Goal: Task Accomplishment & Management: Use online tool/utility

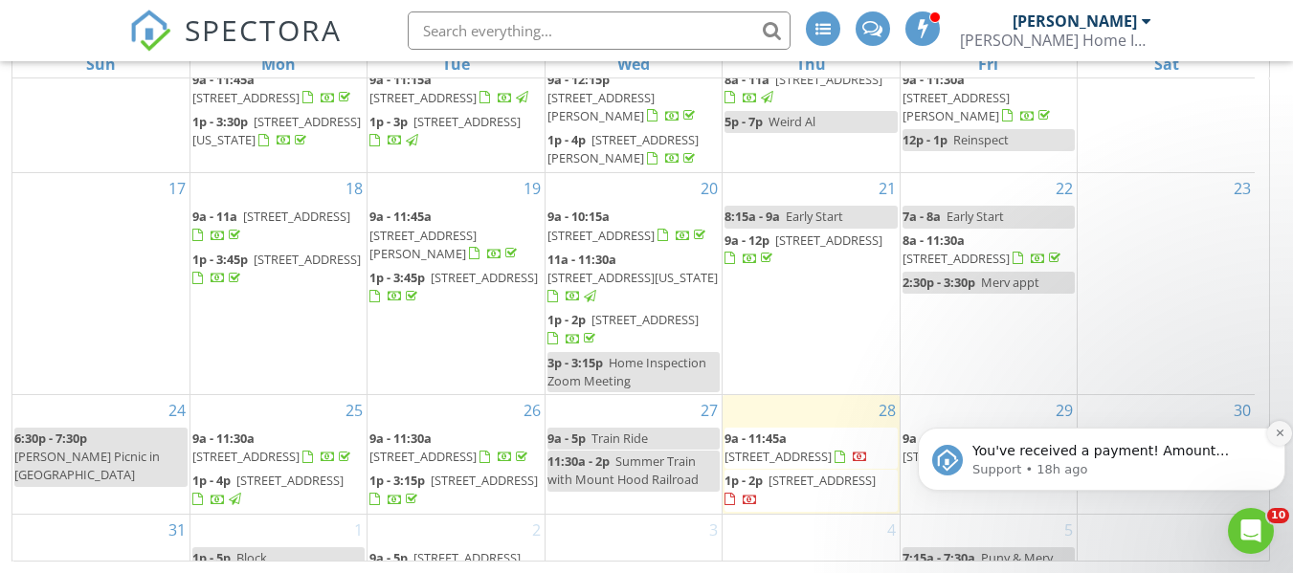
click at [1278, 433] on icon "Dismiss notification" at bounding box center [1280, 433] width 11 height 11
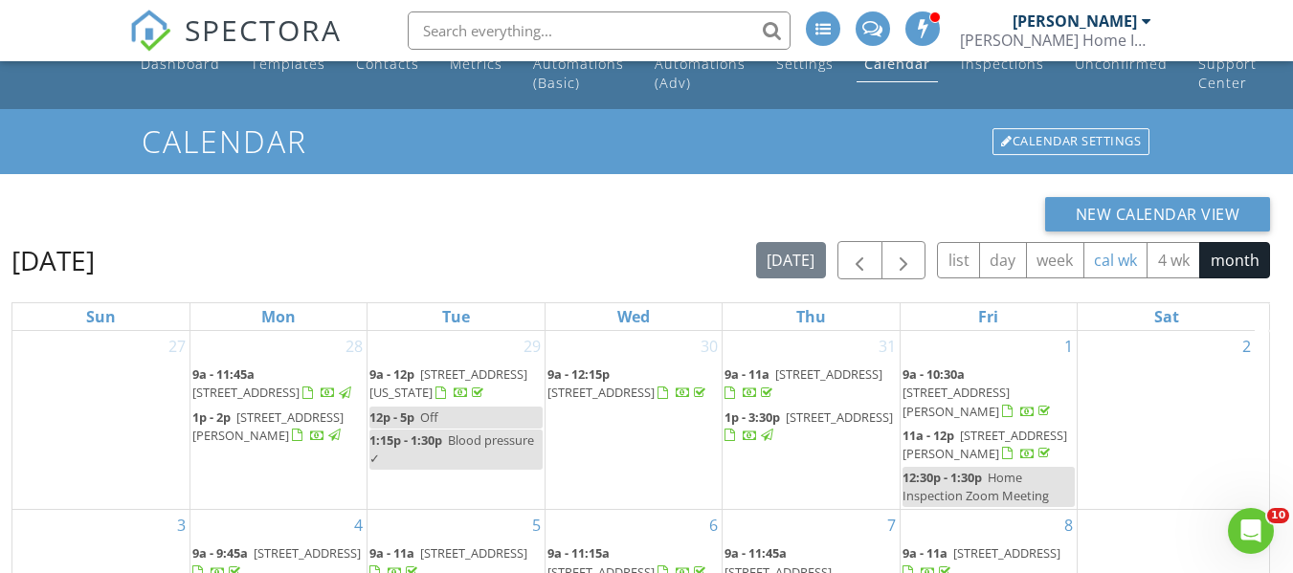
scroll to position [7, 0]
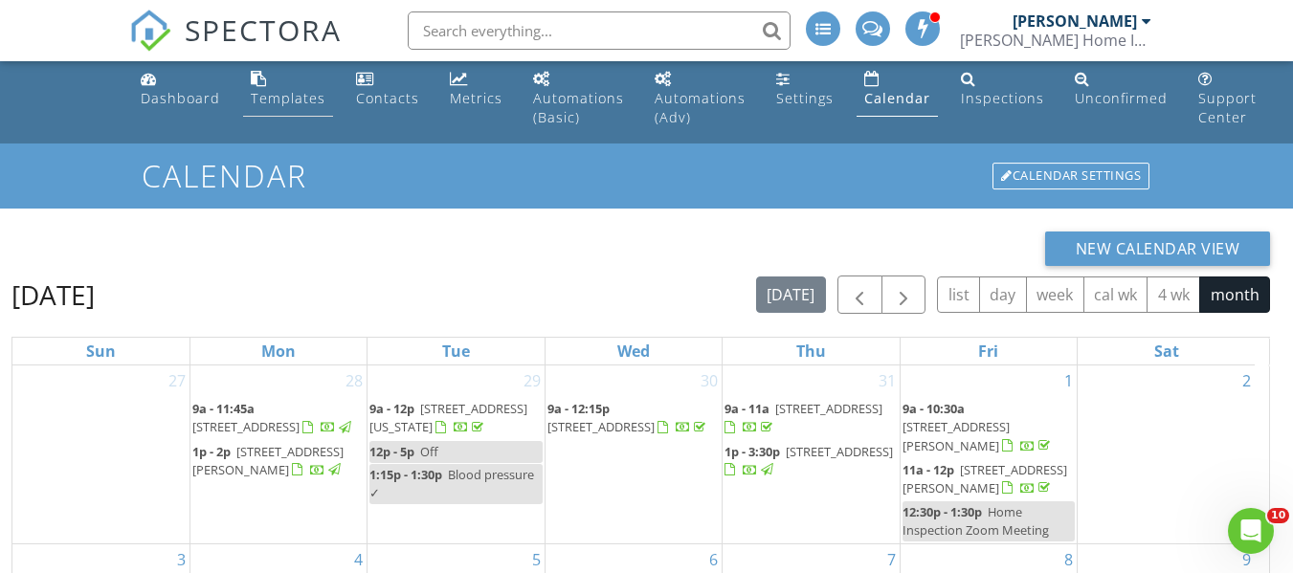
click at [269, 92] on div "Templates" at bounding box center [288, 98] width 75 height 18
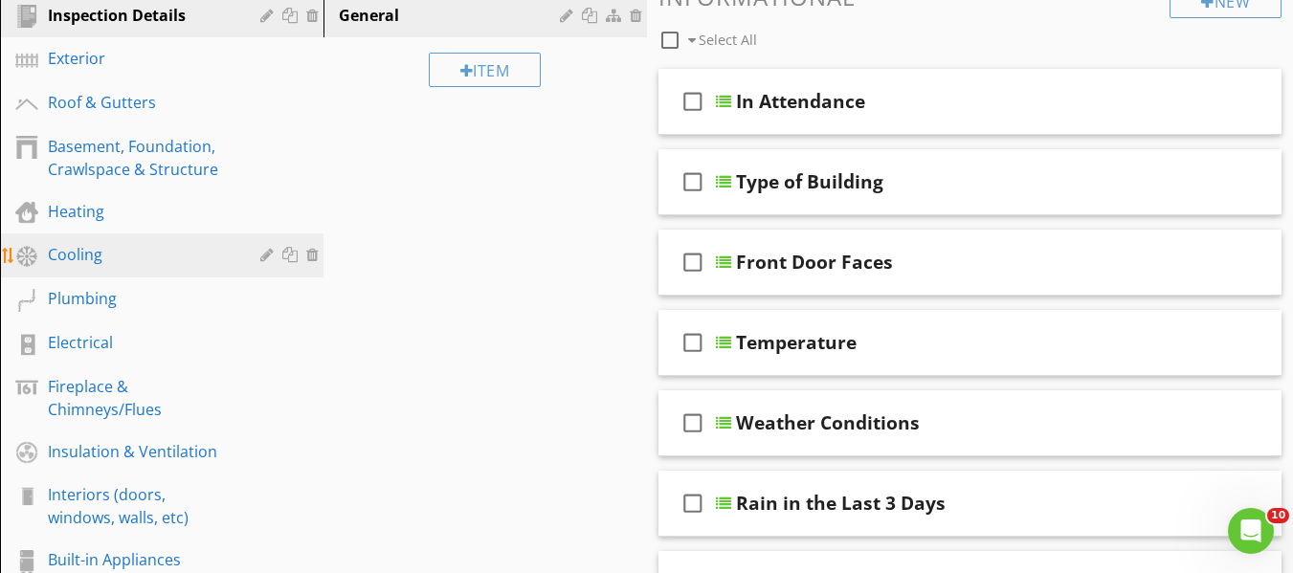
scroll to position [287, 0]
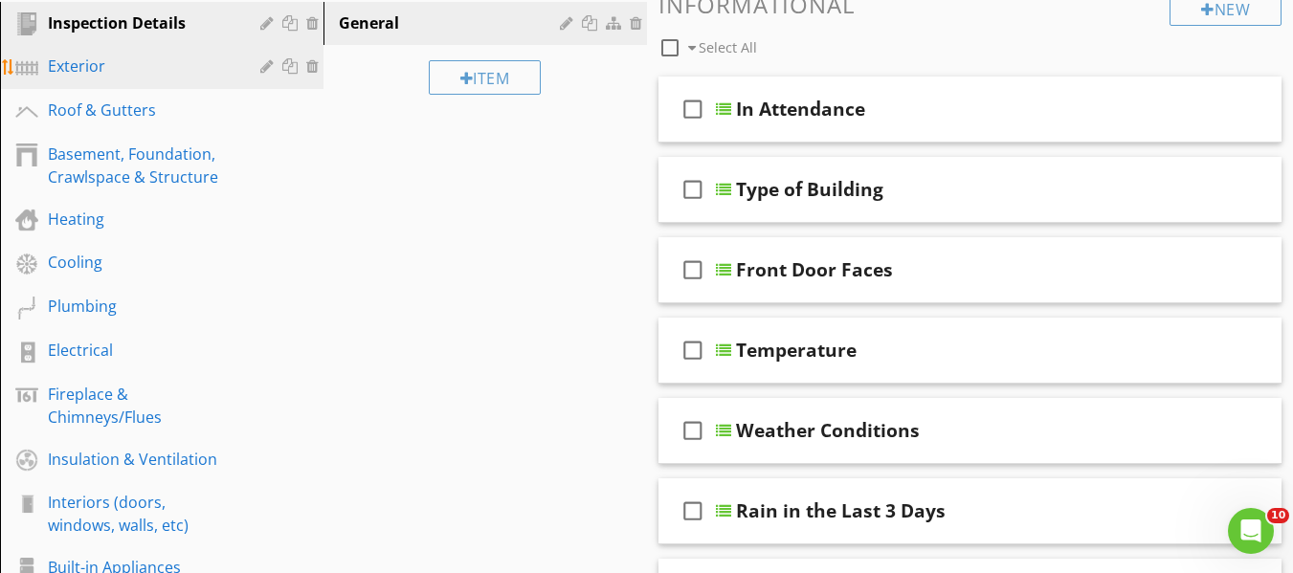
click at [147, 78] on div "Exterior" at bounding box center [140, 66] width 185 height 23
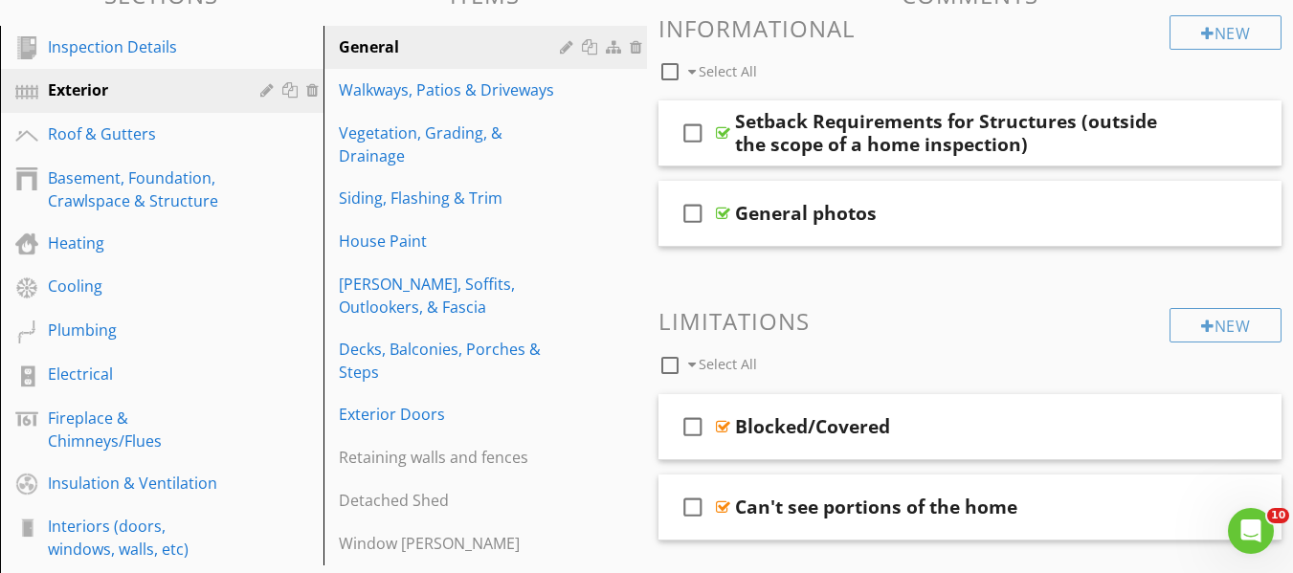
scroll to position [191, 0]
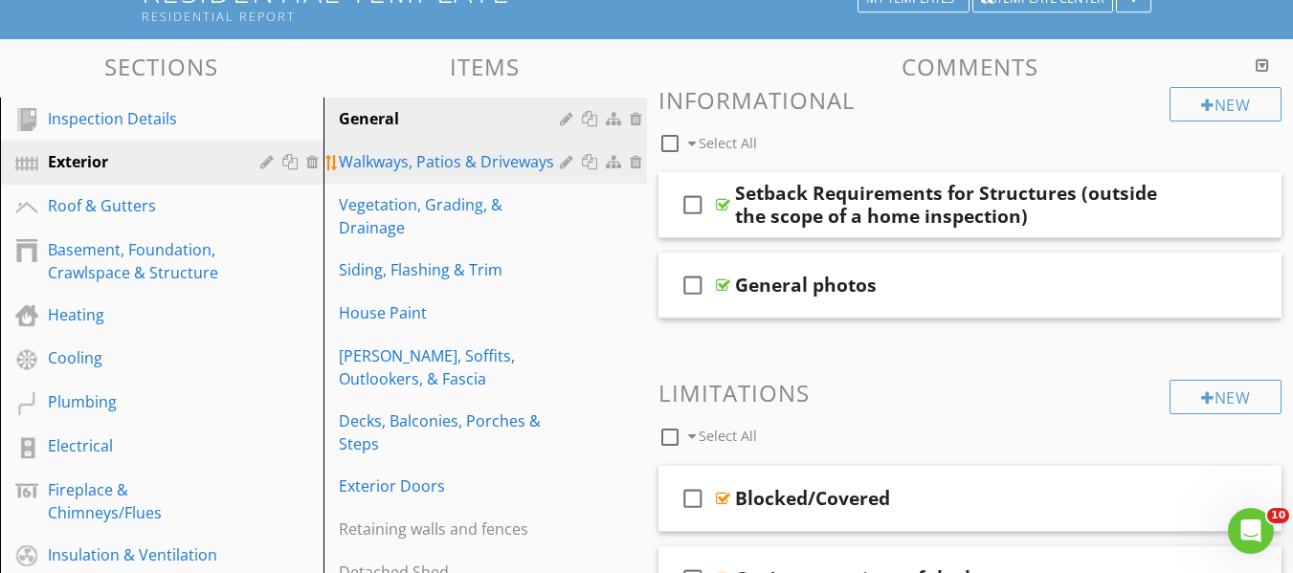
click at [409, 174] on link "Walkways, Patios & Driveways" at bounding box center [488, 162] width 318 height 42
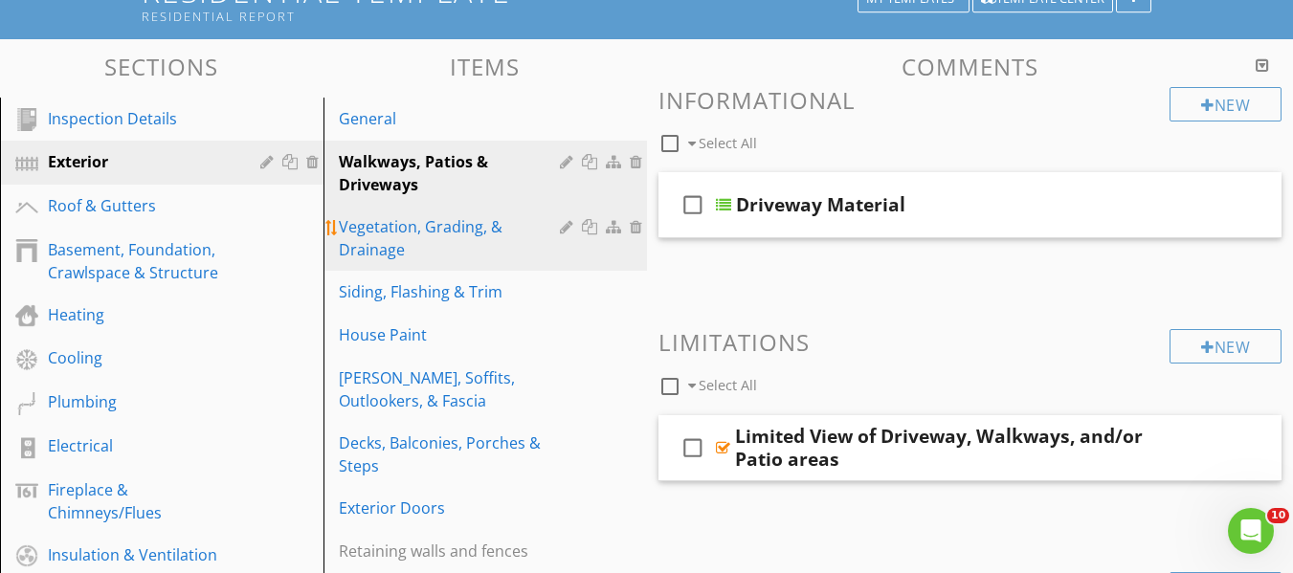
click at [429, 235] on div "Vegetation, Grading, & Drainage" at bounding box center [452, 238] width 227 height 46
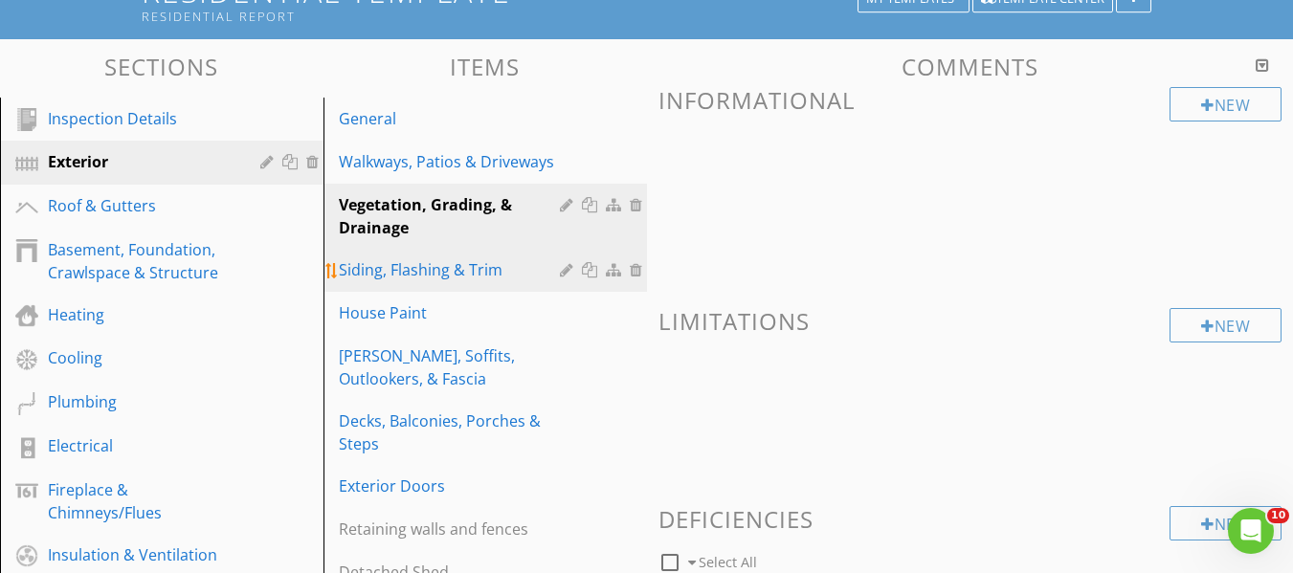
click at [443, 275] on div "Siding, Flashing & Trim" at bounding box center [452, 269] width 227 height 23
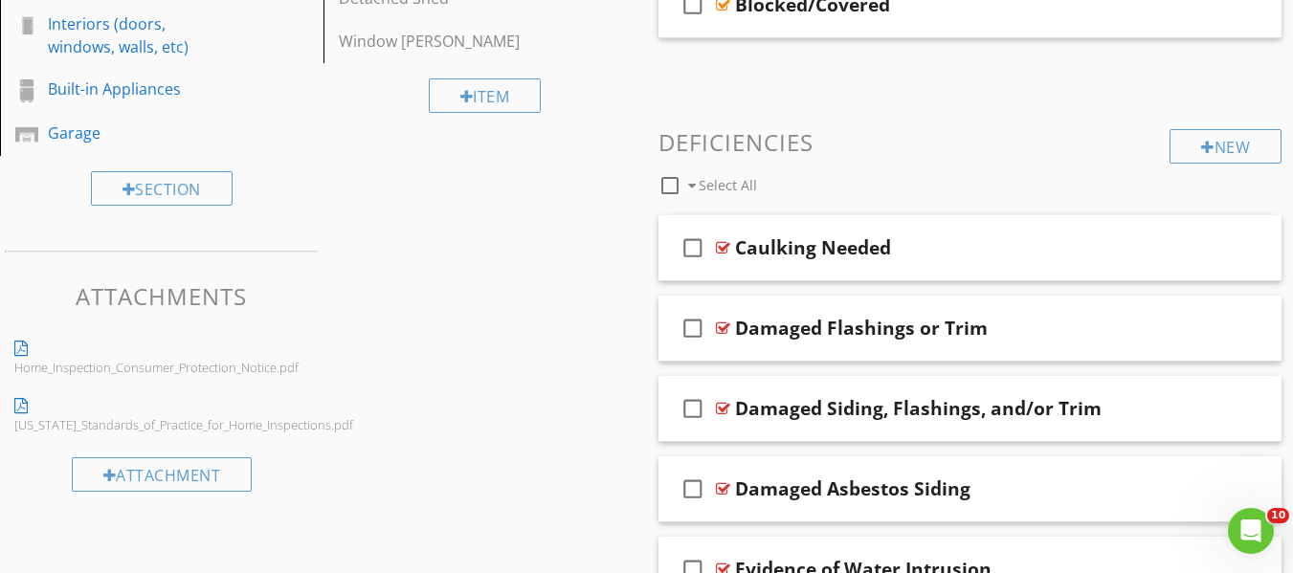
scroll to position [861, 0]
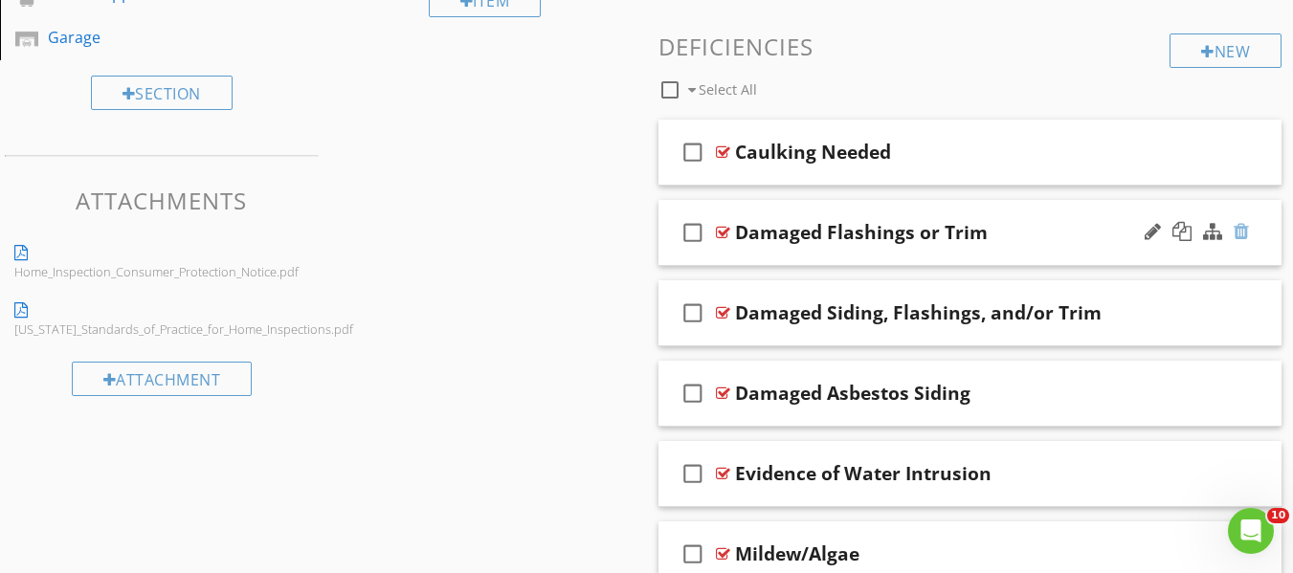
click at [1246, 230] on div at bounding box center [1241, 231] width 15 height 19
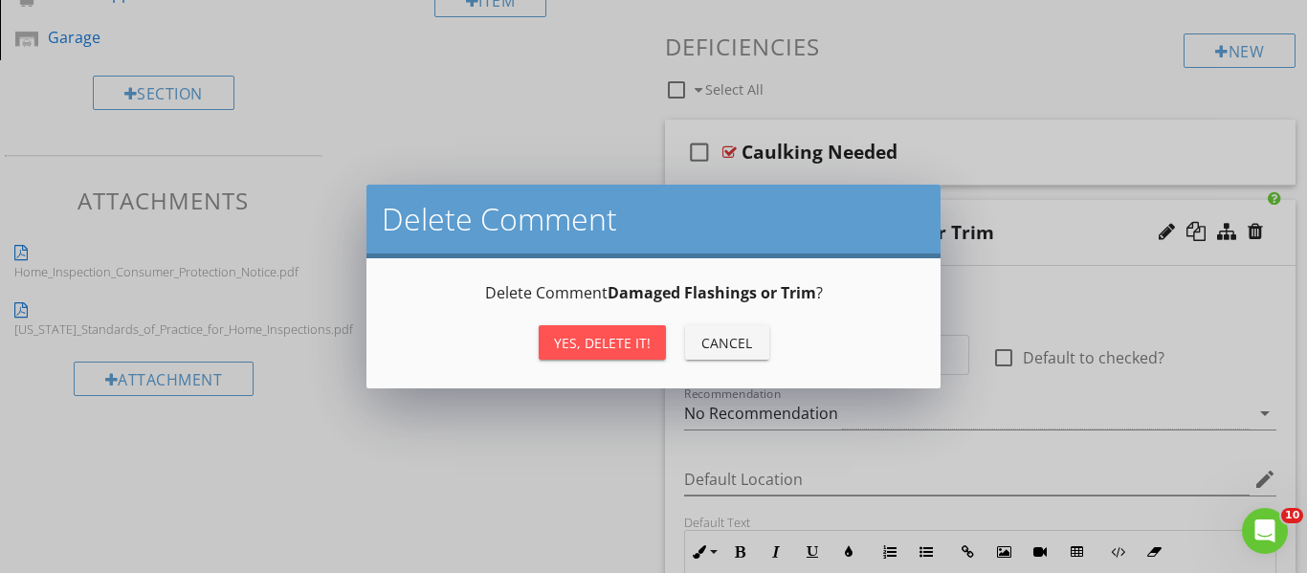
click at [592, 339] on div "Yes, Delete it!" at bounding box center [602, 343] width 97 height 20
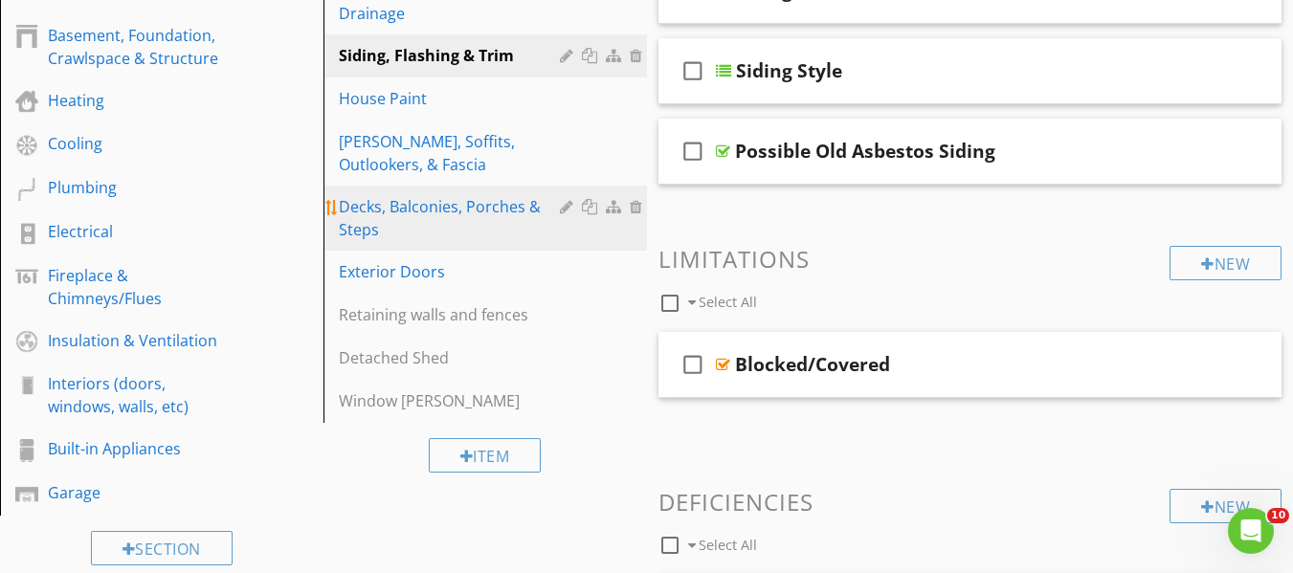
scroll to position [405, 0]
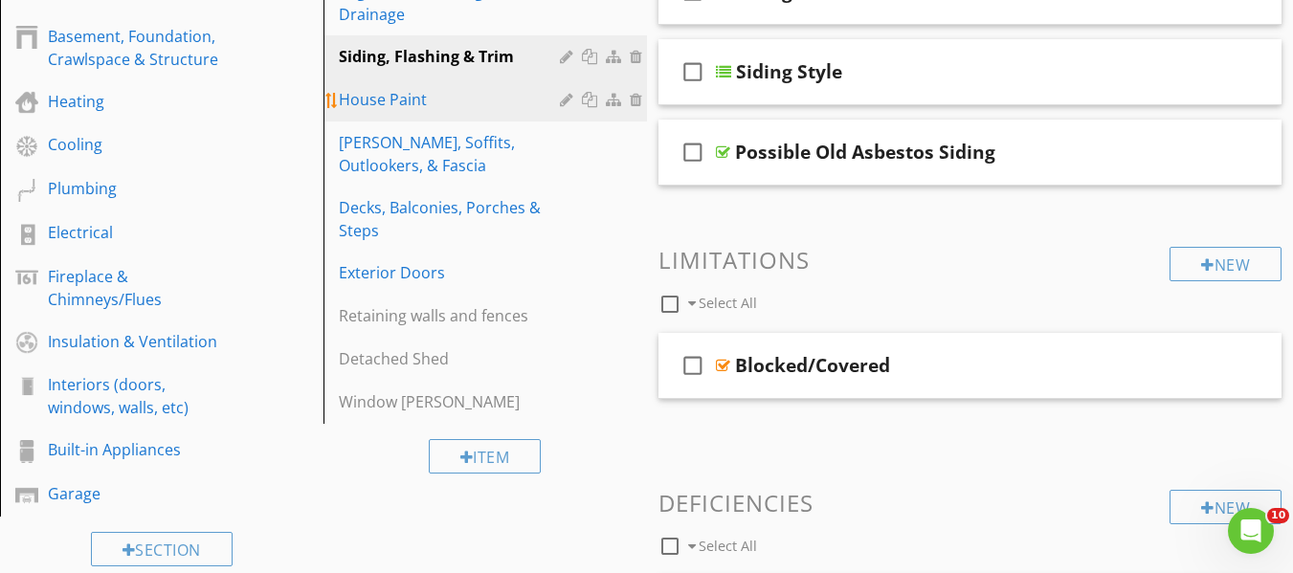
click at [425, 104] on div "House Paint" at bounding box center [452, 99] width 227 height 23
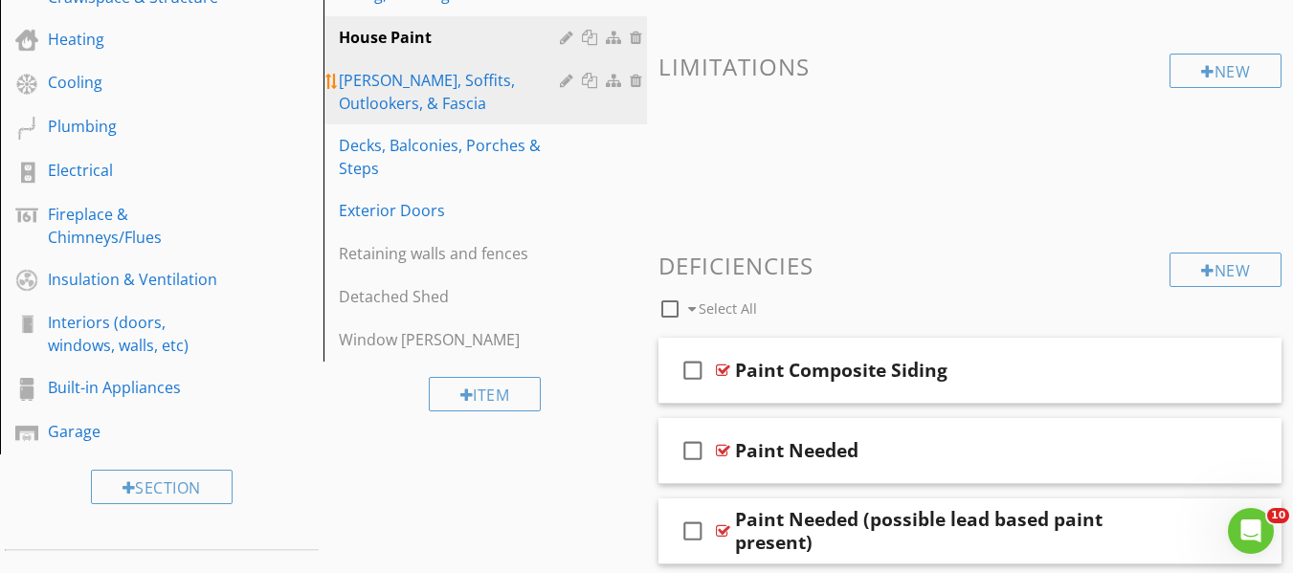
scroll to position [501, 0]
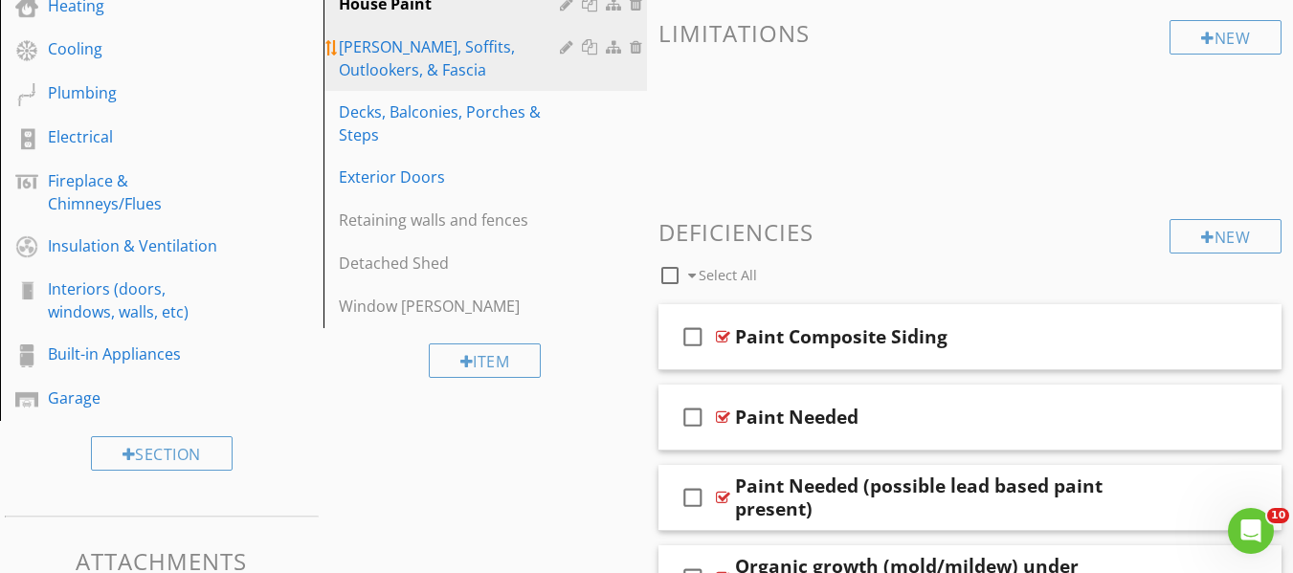
click at [431, 86] on link "Eaves, Soffits, Outlookers, & Fascia" at bounding box center [488, 58] width 318 height 65
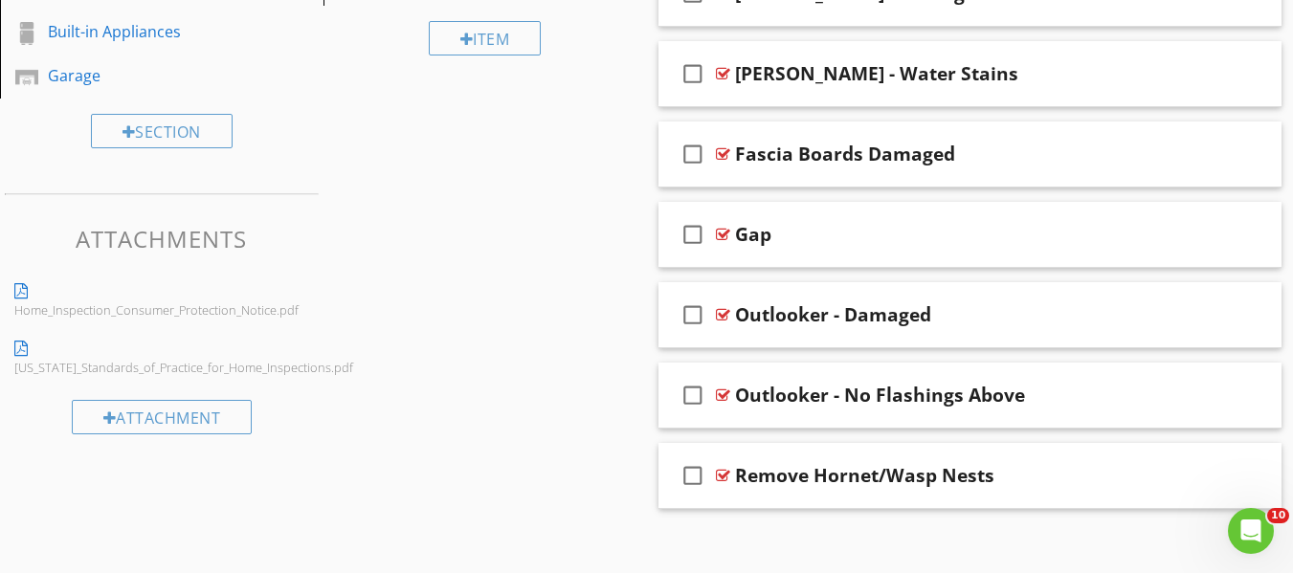
scroll to position [839, 0]
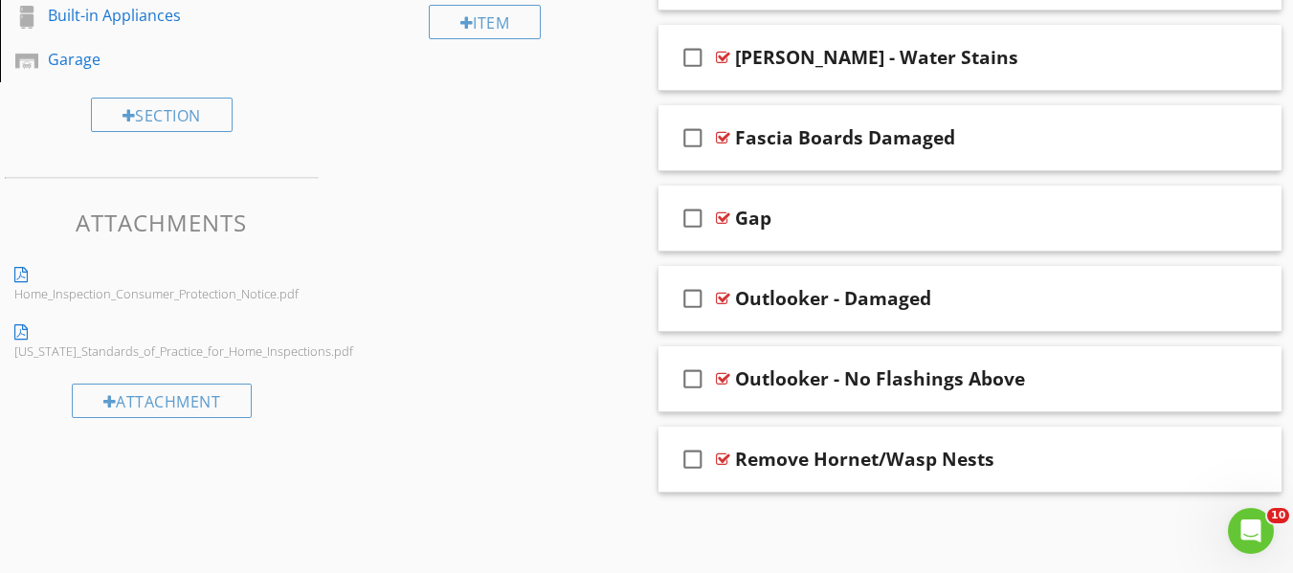
click at [839, 219] on div "Gap" at bounding box center [954, 218] width 439 height 23
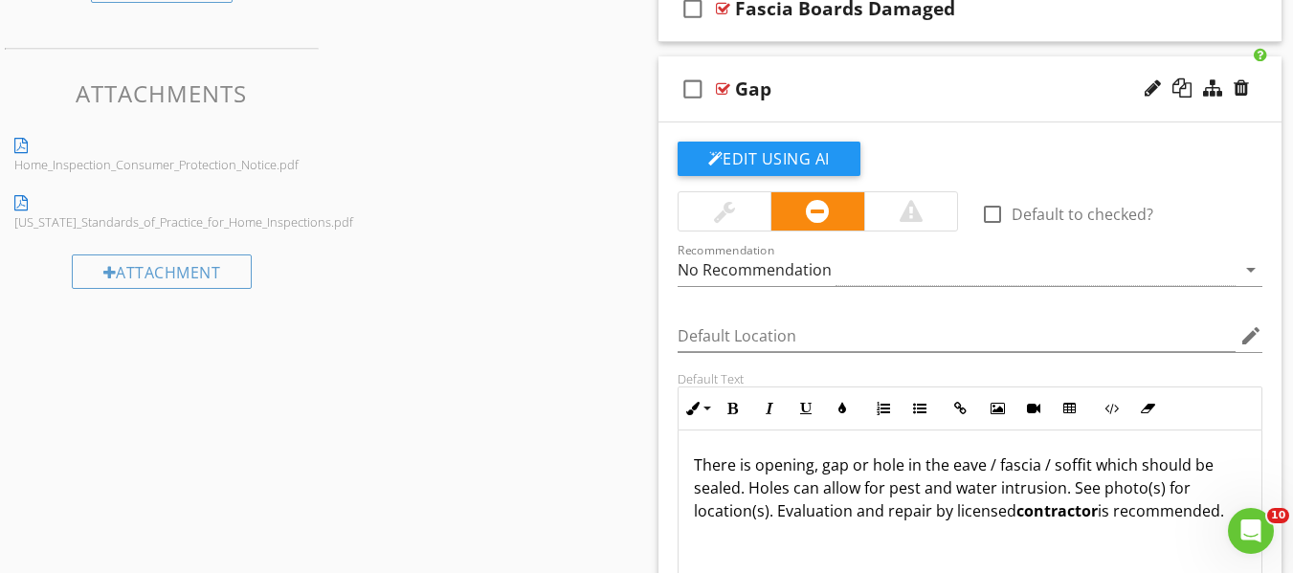
scroll to position [935, 0]
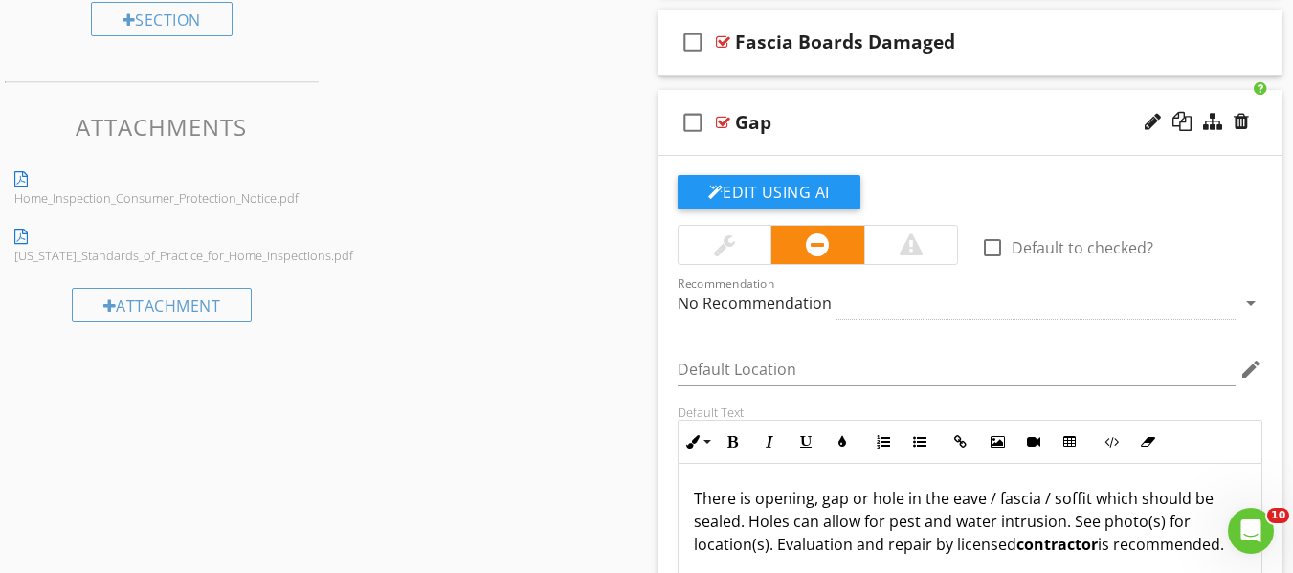
click at [954, 107] on div "check_box_outline_blank Gap" at bounding box center [971, 123] width 624 height 66
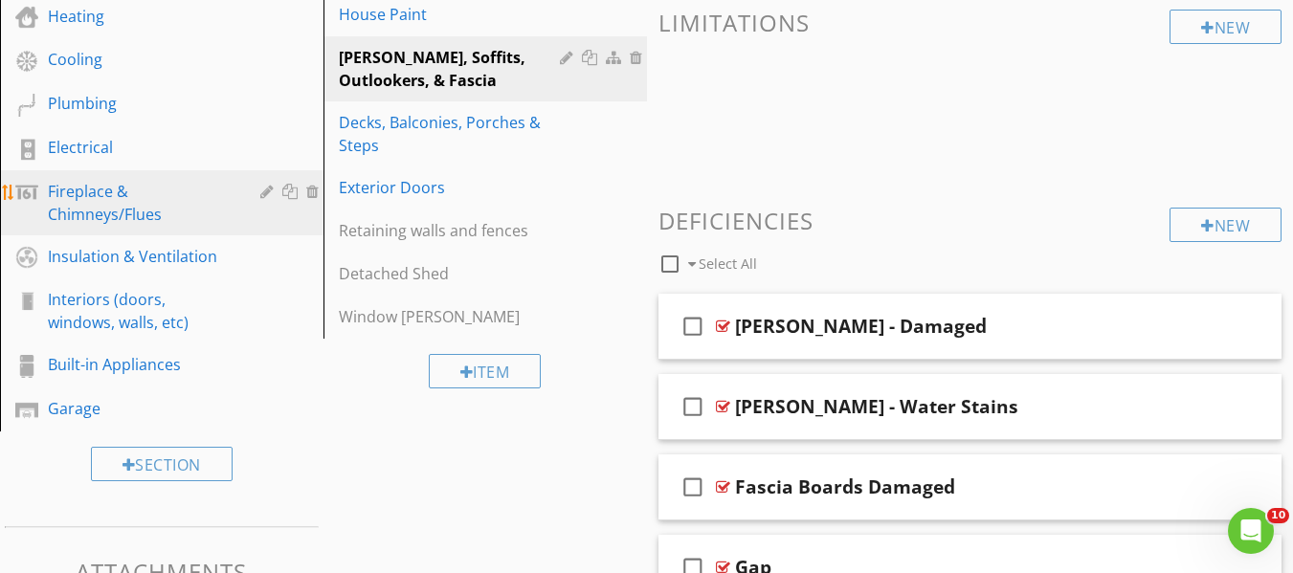
scroll to position [457, 0]
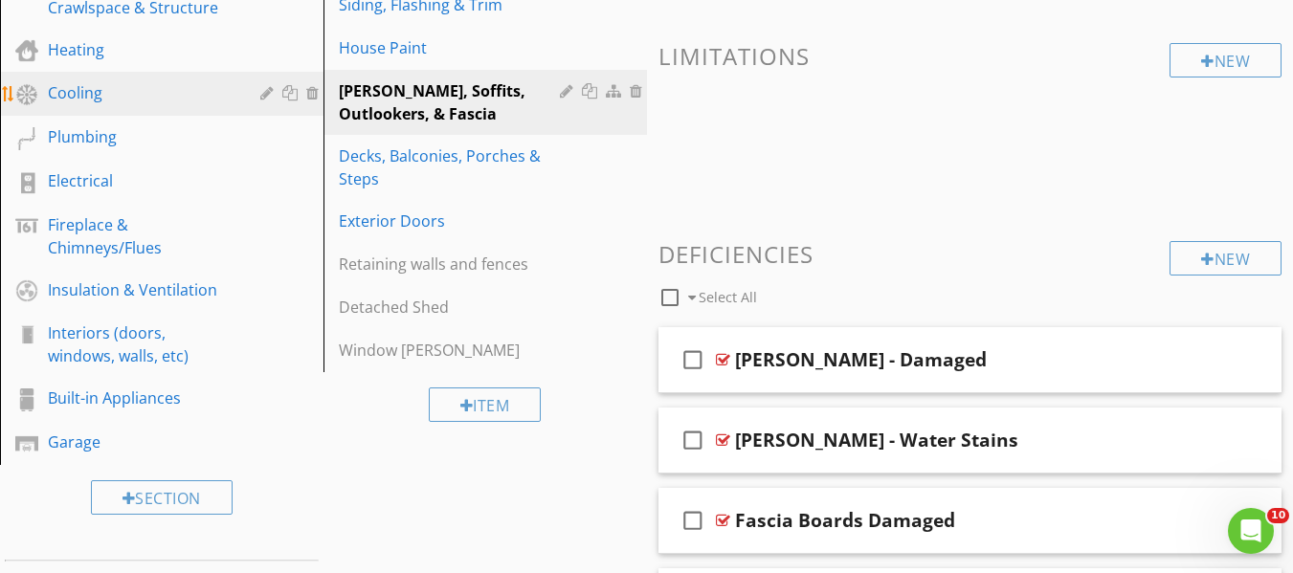
click at [103, 88] on div "Cooling" at bounding box center [140, 92] width 185 height 23
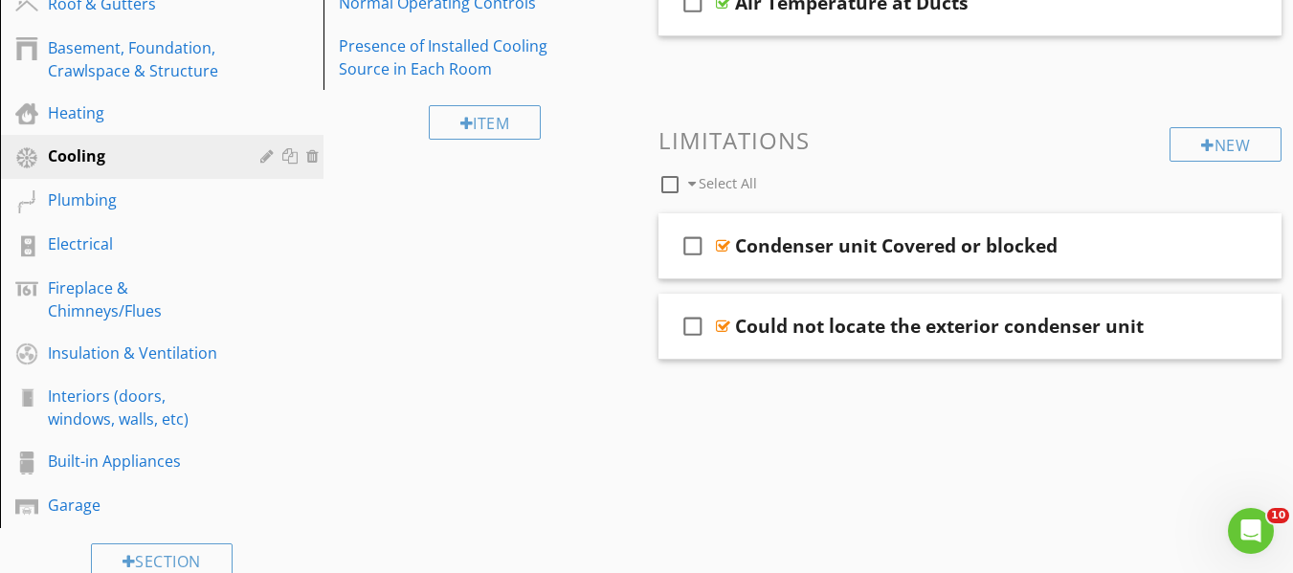
scroll to position [265, 0]
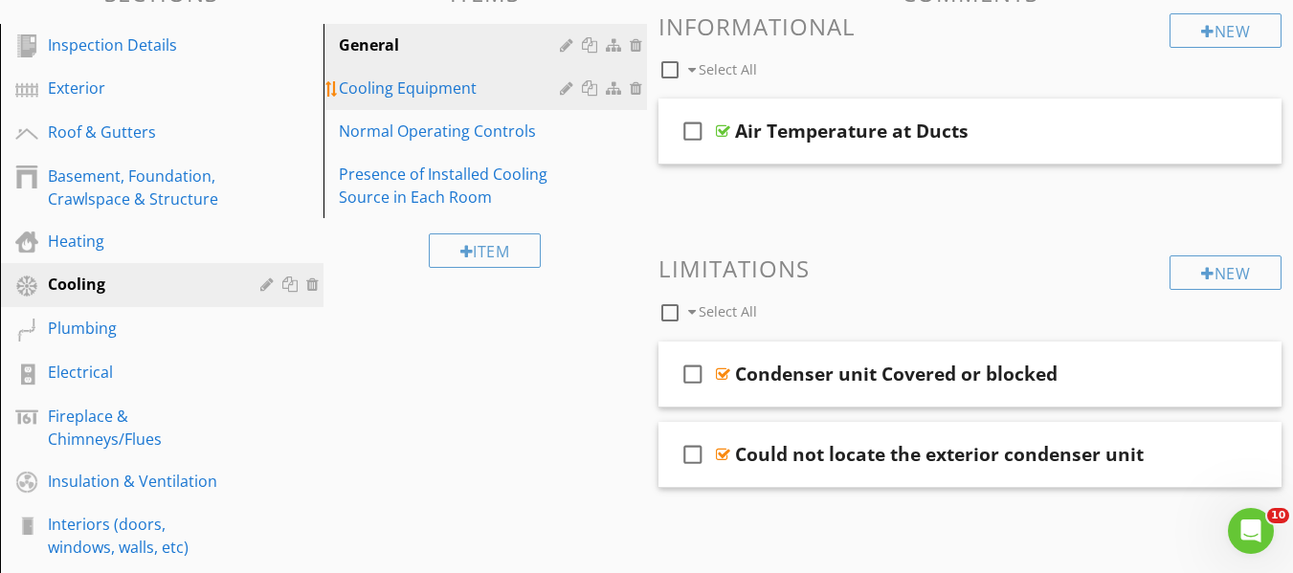
click at [441, 93] on div "Cooling Equipment" at bounding box center [452, 88] width 227 height 23
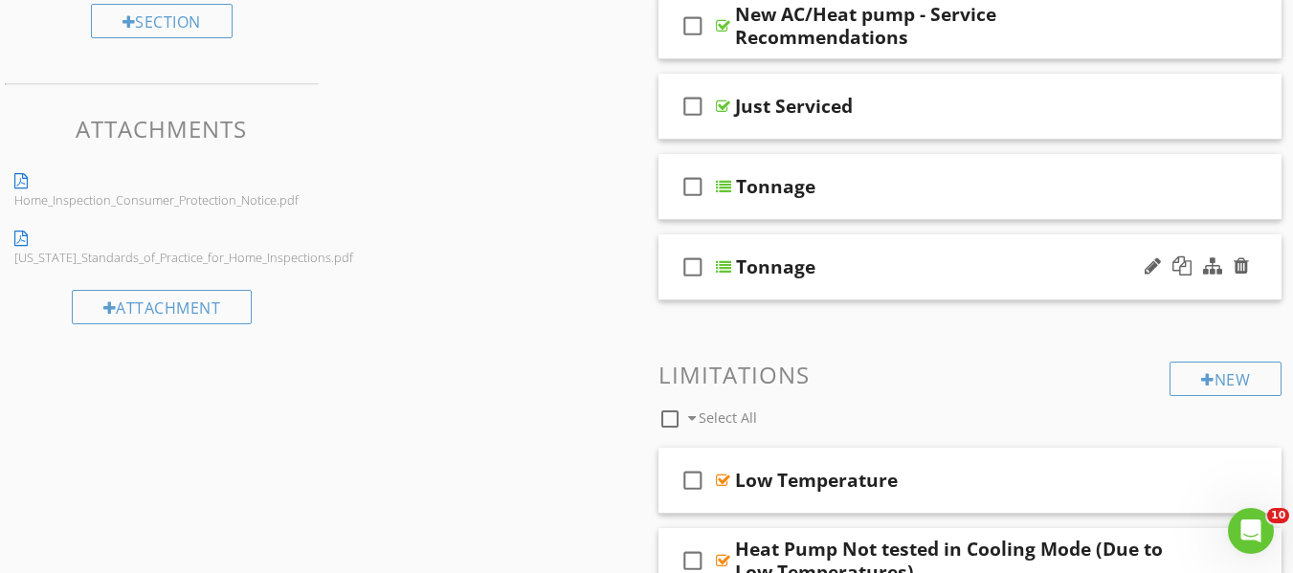
scroll to position [935, 0]
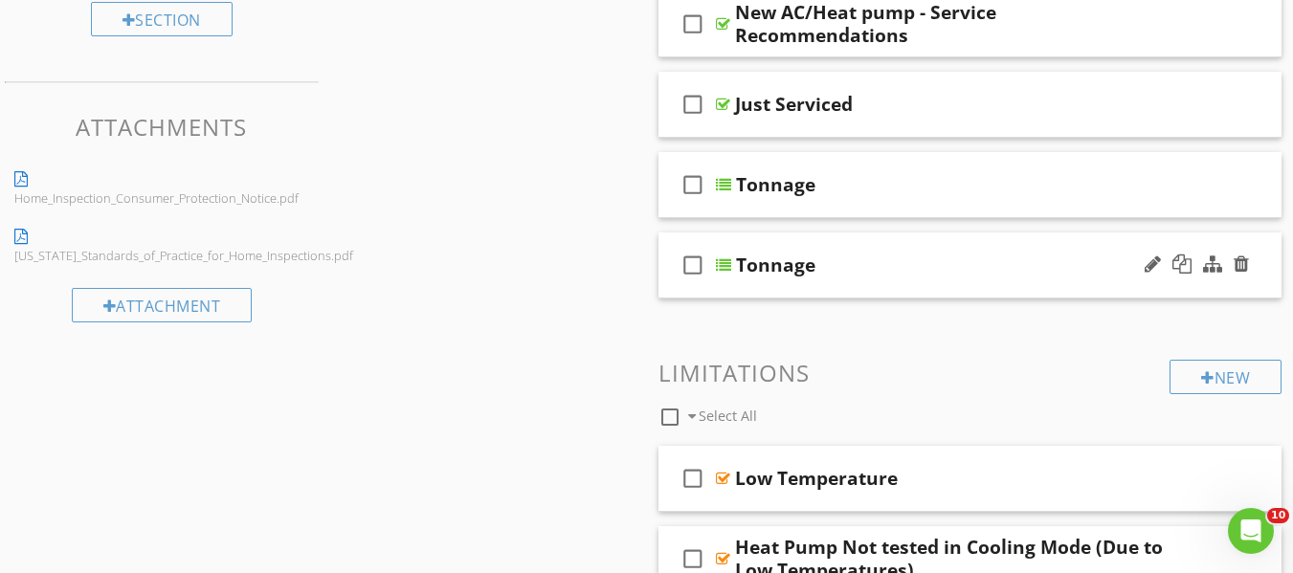
click at [1036, 262] on div "Tonnage" at bounding box center [955, 265] width 439 height 23
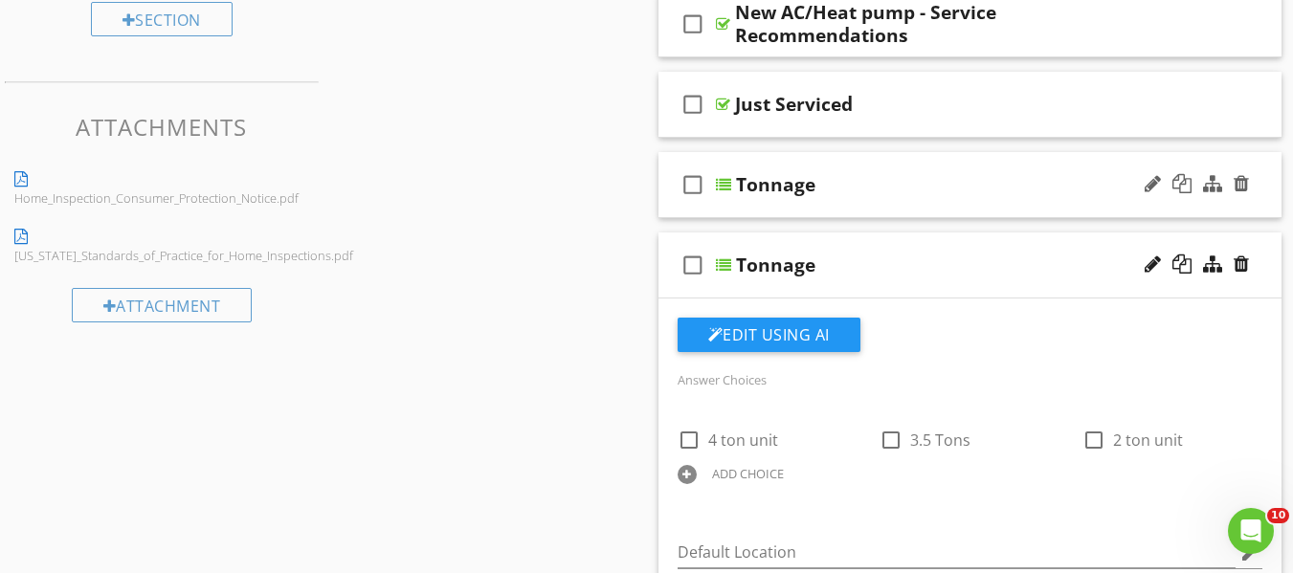
click at [962, 171] on div "check_box_outline_blank Tonnage" at bounding box center [971, 185] width 624 height 66
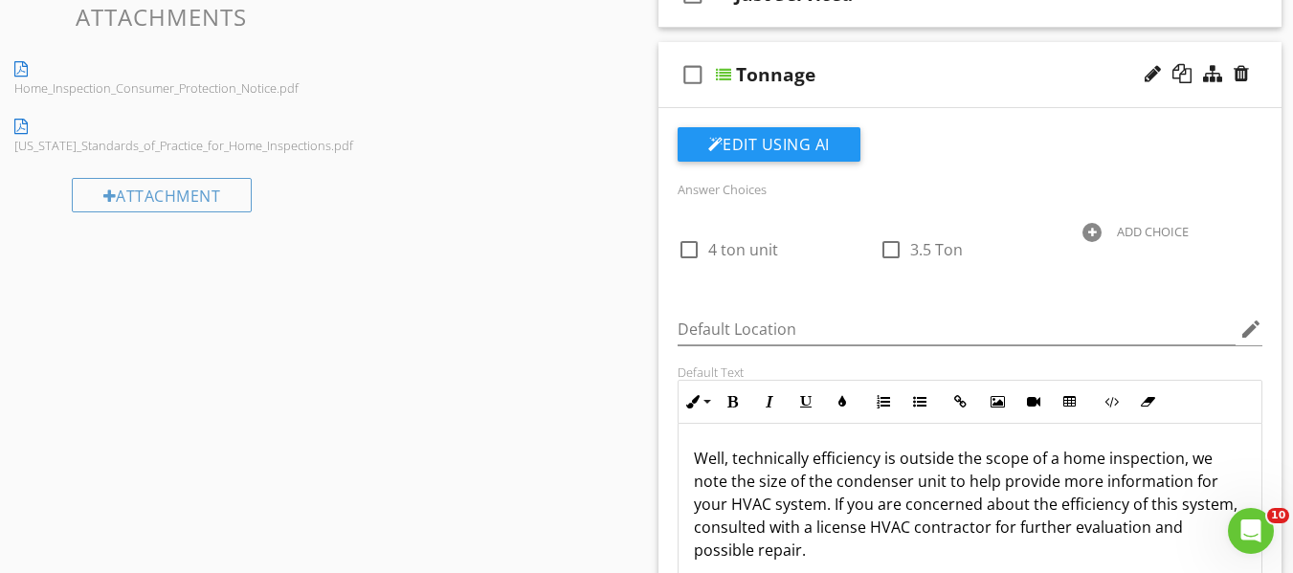
scroll to position [1031, 0]
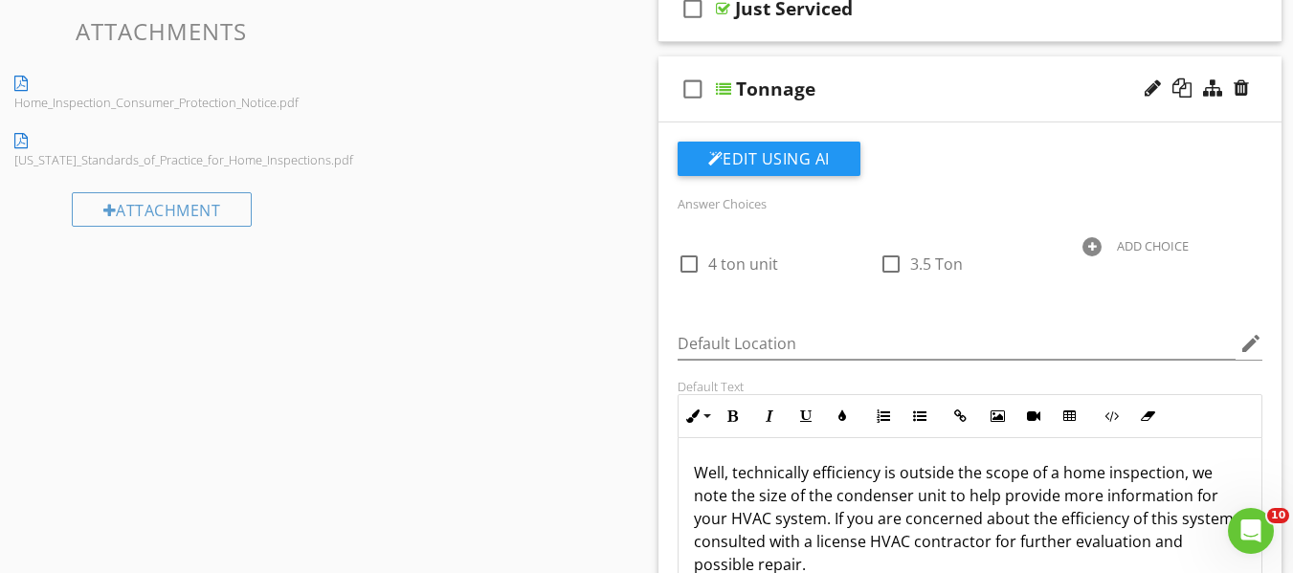
click at [967, 95] on div "Tonnage" at bounding box center [955, 89] width 439 height 23
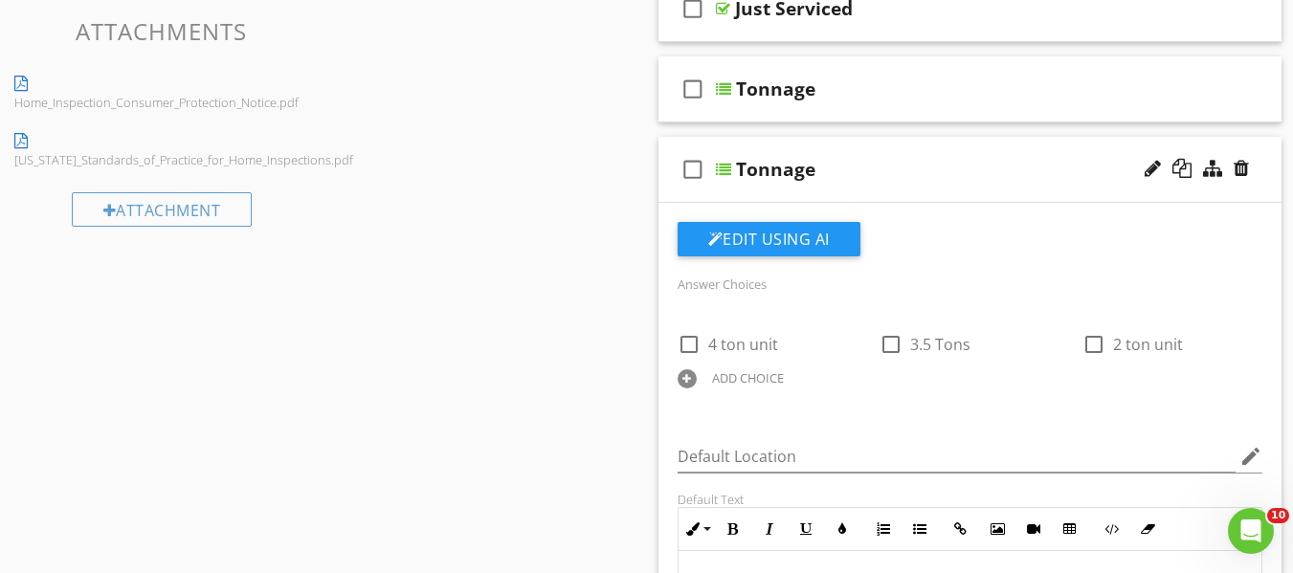
click at [989, 170] on div "Tonnage" at bounding box center [955, 169] width 439 height 23
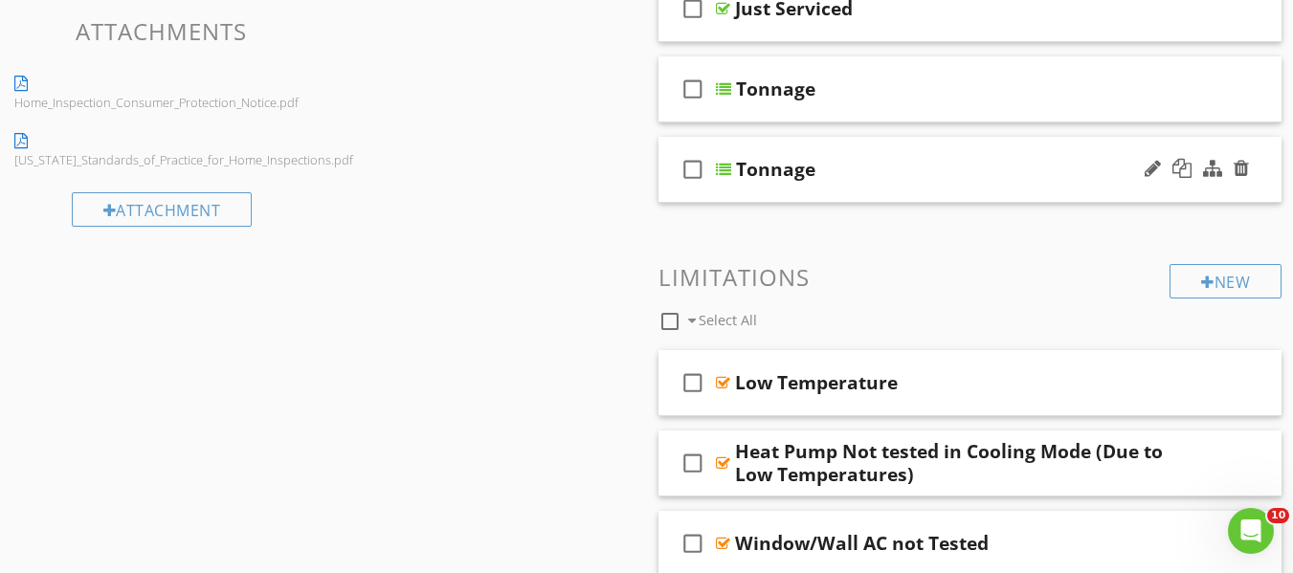
click at [990, 169] on div "Tonnage" at bounding box center [955, 169] width 439 height 23
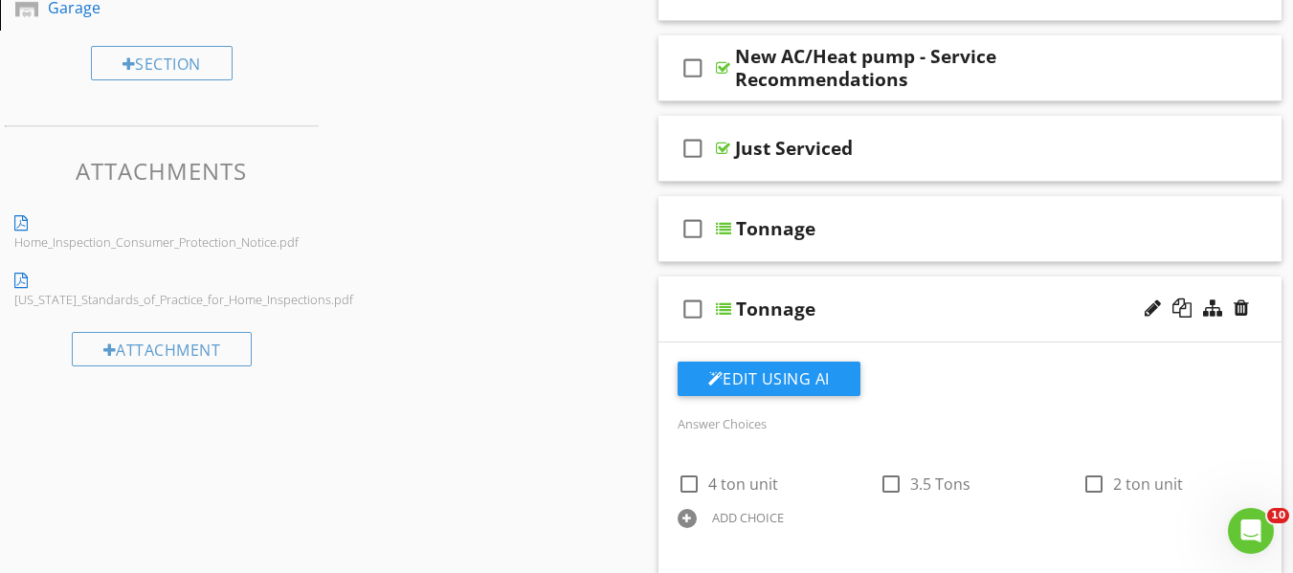
scroll to position [839, 0]
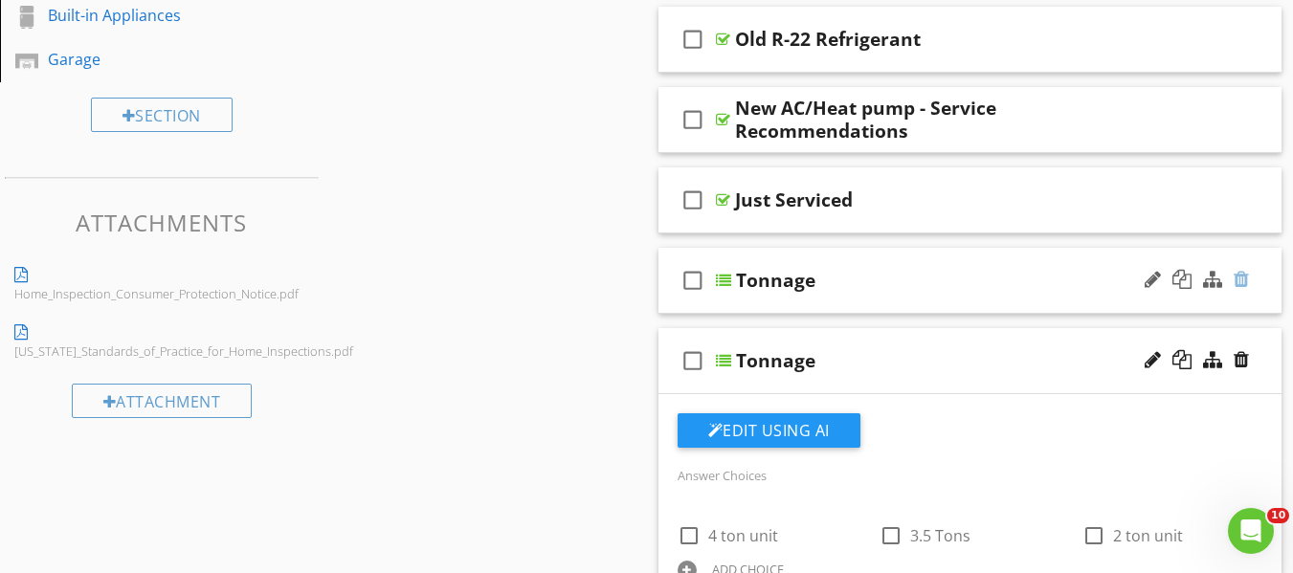
click at [1240, 280] on div at bounding box center [1241, 279] width 15 height 19
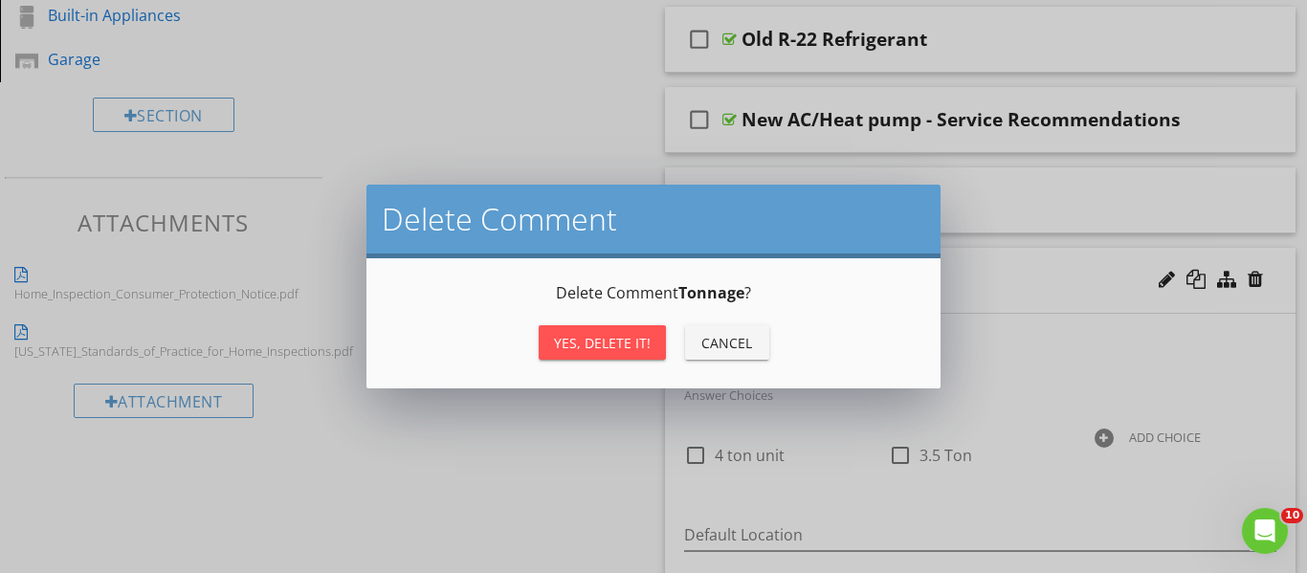
click at [637, 342] on div "Yes, Delete it!" at bounding box center [602, 343] width 97 height 20
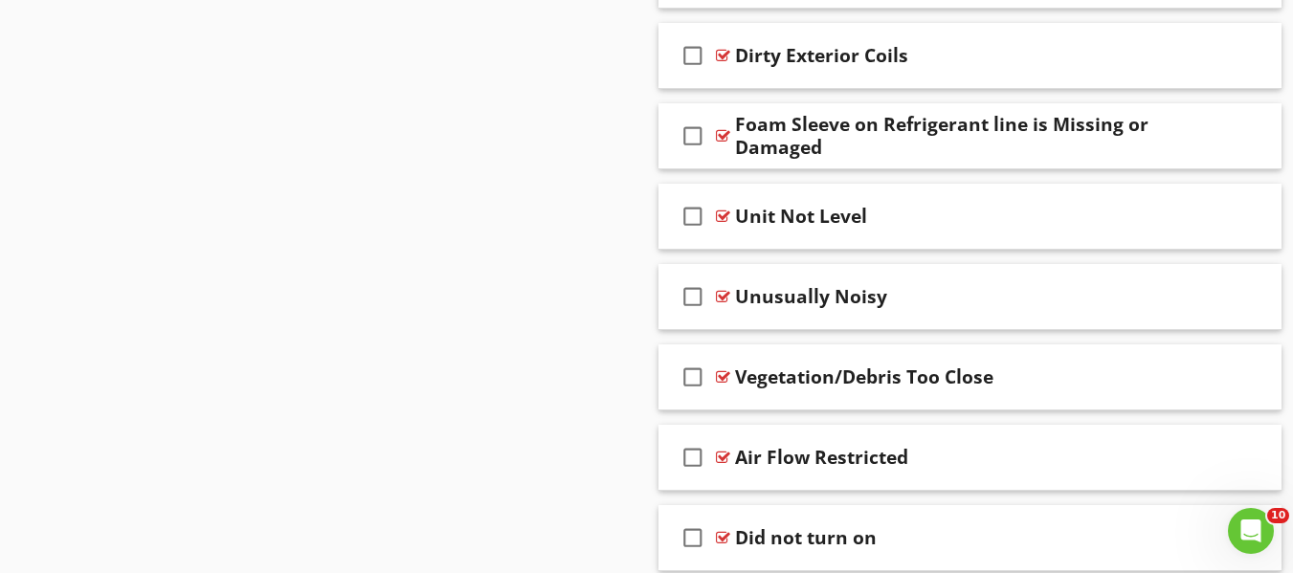
scroll to position [2736, 0]
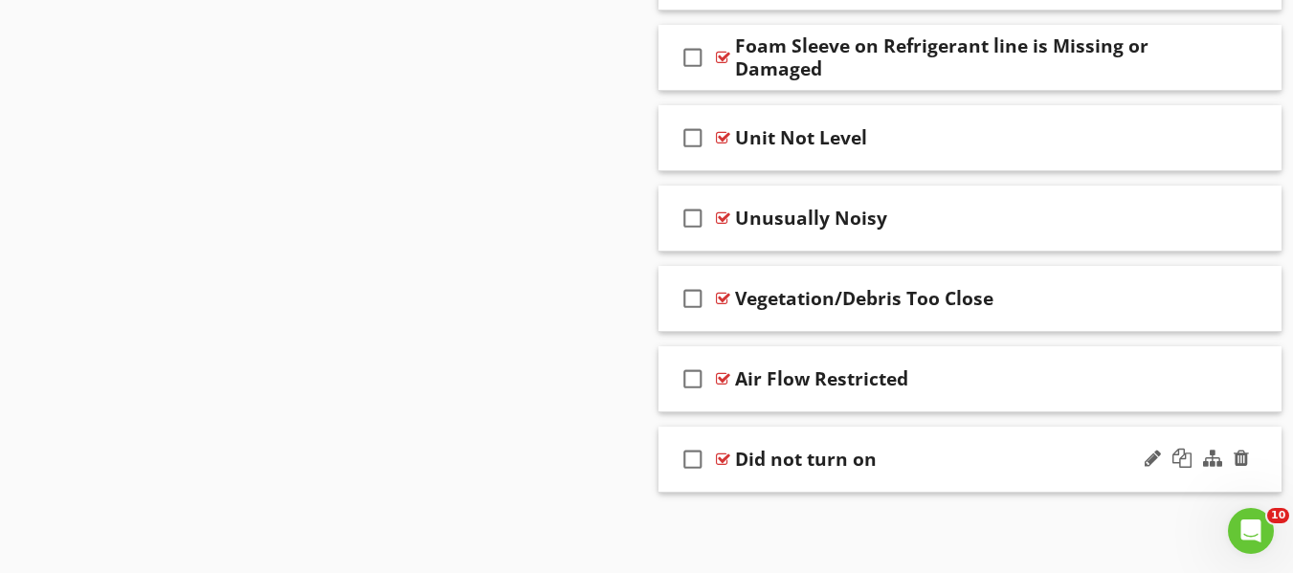
click at [937, 450] on div "Did not turn on" at bounding box center [954, 459] width 439 height 23
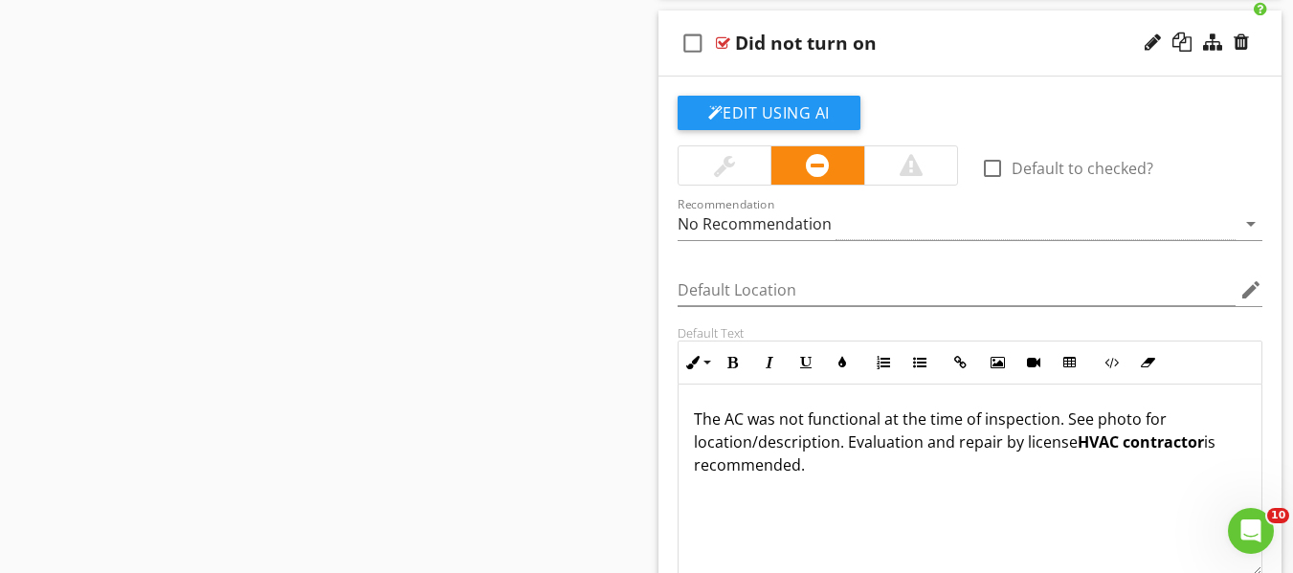
scroll to position [3119, 0]
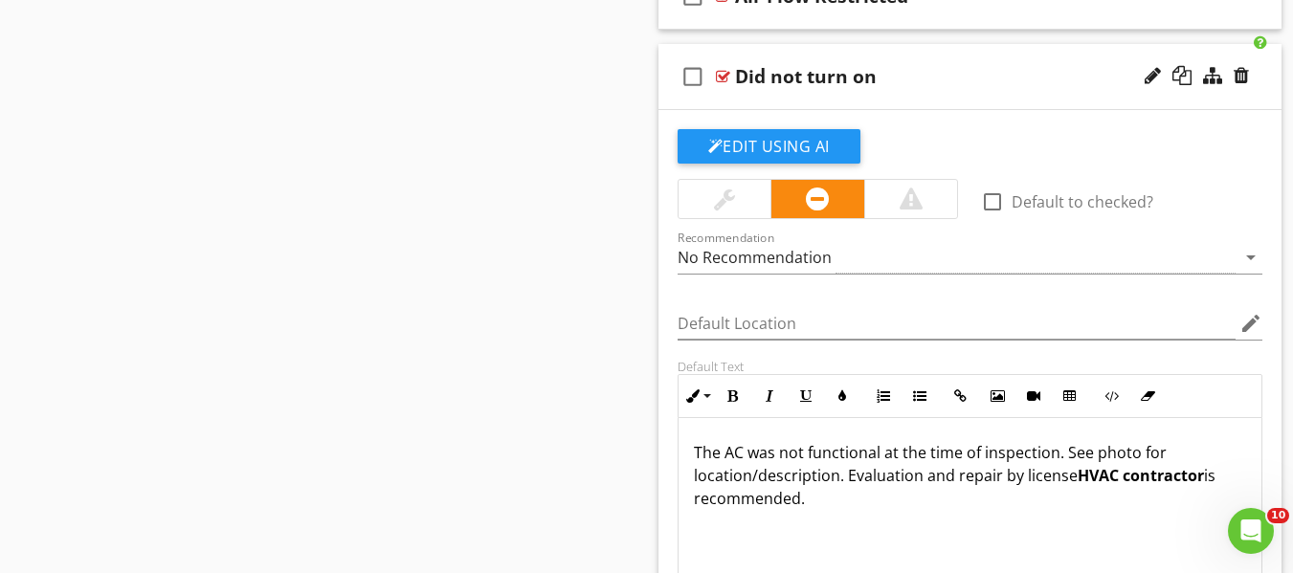
click at [1035, 72] on div "Did not turn on" at bounding box center [954, 76] width 439 height 23
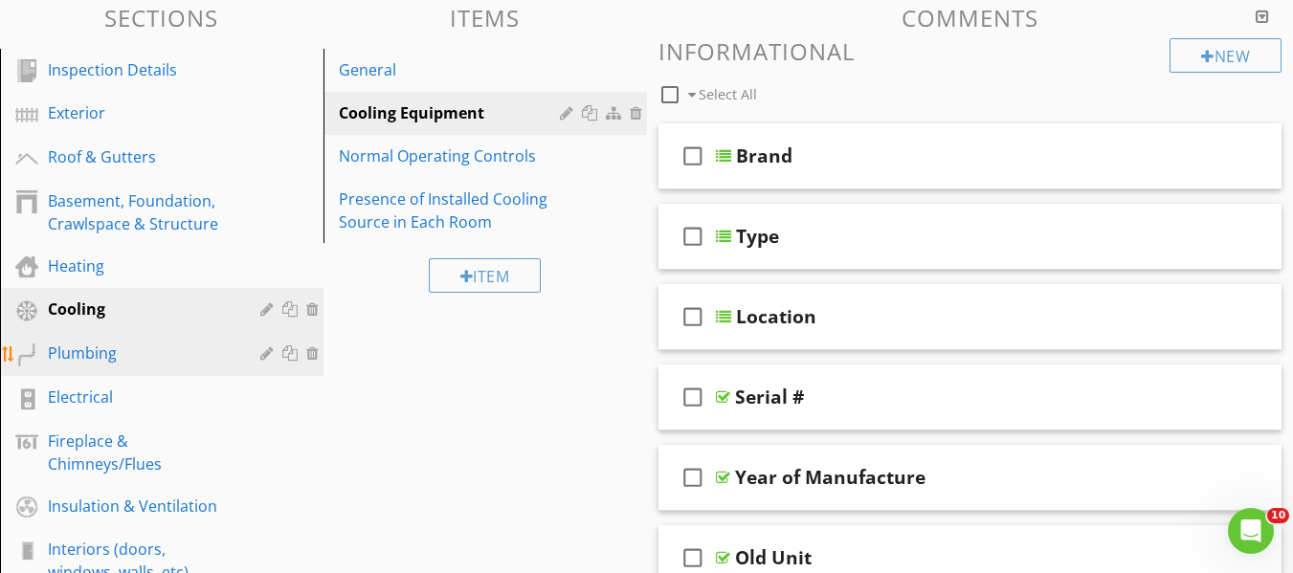
scroll to position [248, 0]
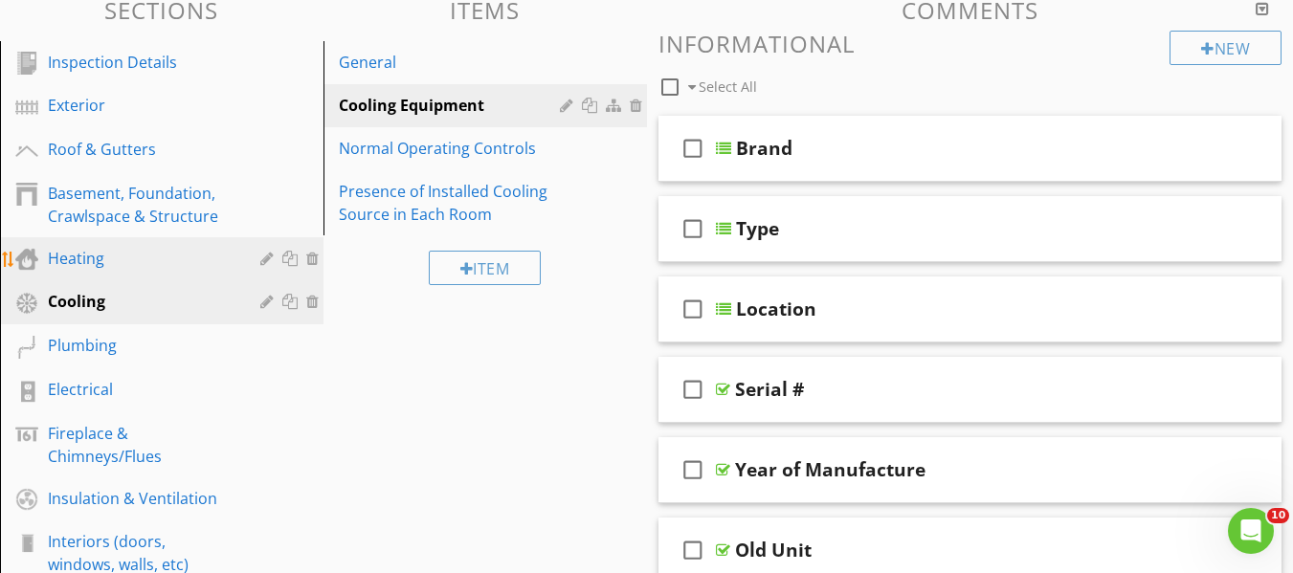
click at [96, 247] on div "Heating" at bounding box center [140, 258] width 185 height 23
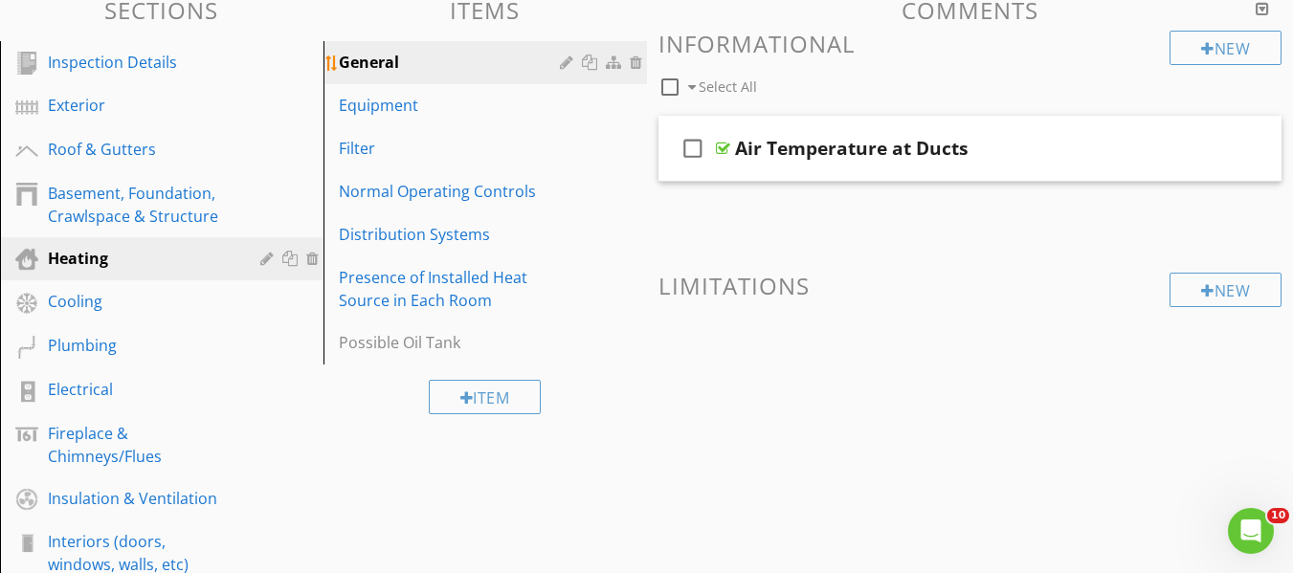
click at [401, 70] on div "General" at bounding box center [452, 62] width 227 height 23
click at [392, 113] on div "Equipment" at bounding box center [452, 105] width 227 height 23
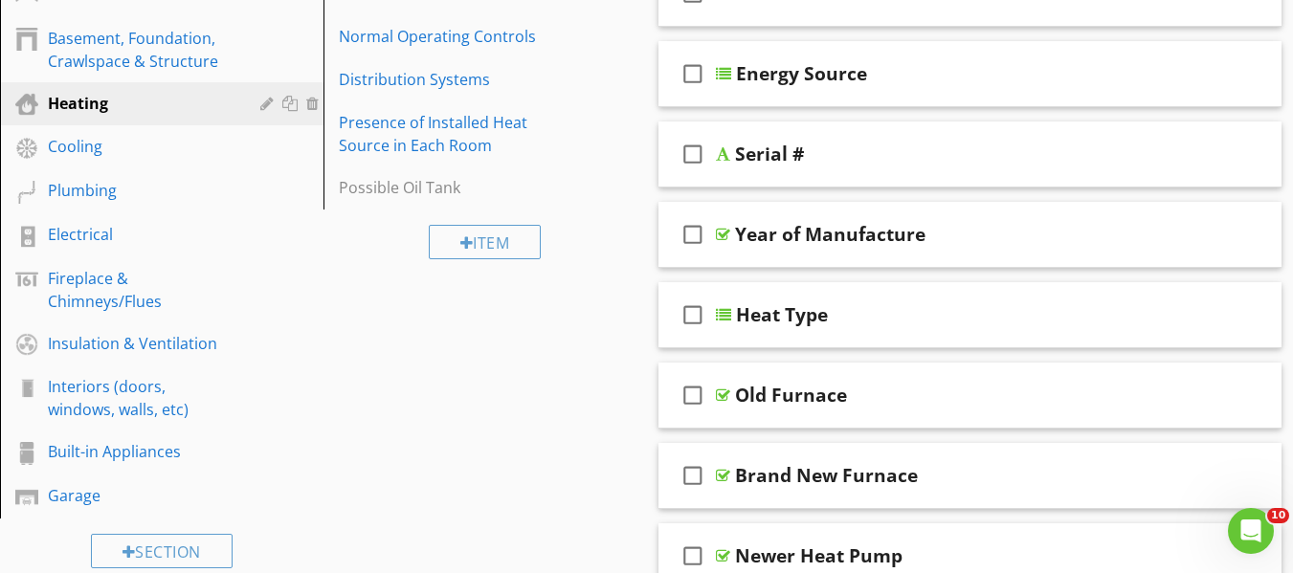
scroll to position [152, 0]
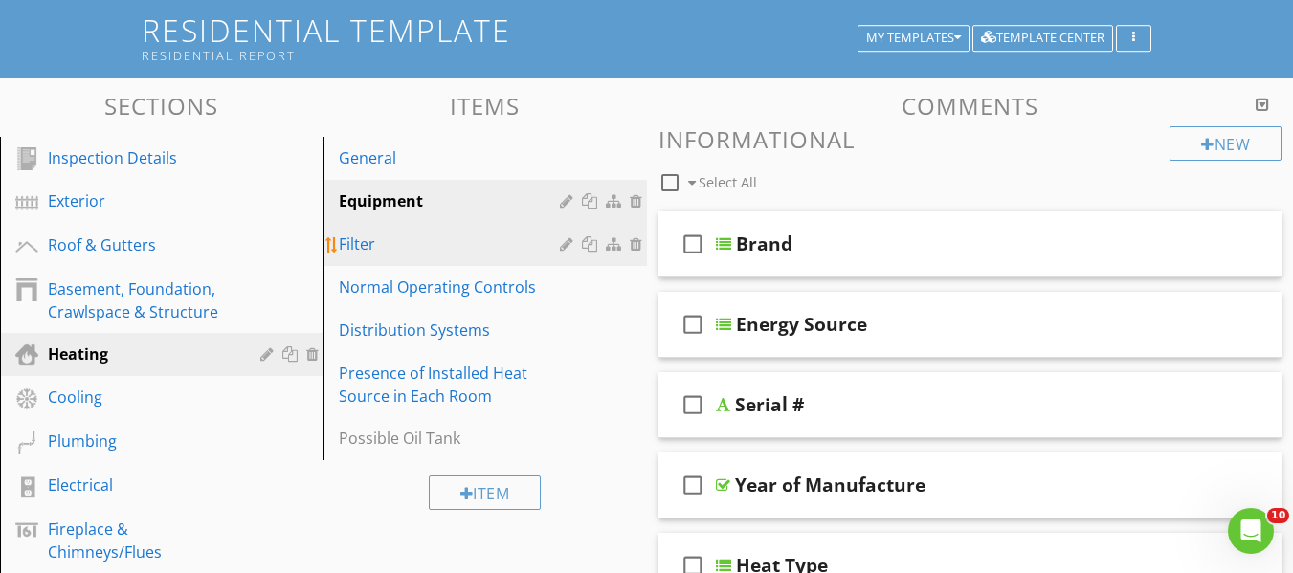
click at [394, 260] on link "Filter" at bounding box center [488, 244] width 318 height 42
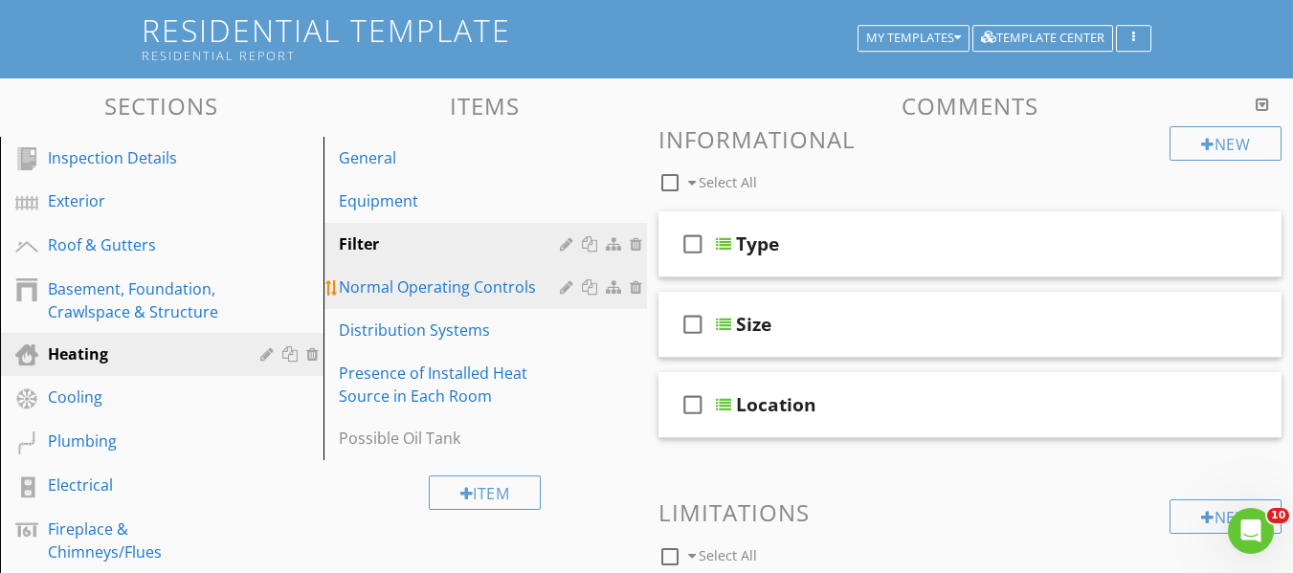
click at [427, 278] on div "Normal Operating Controls" at bounding box center [452, 287] width 227 height 23
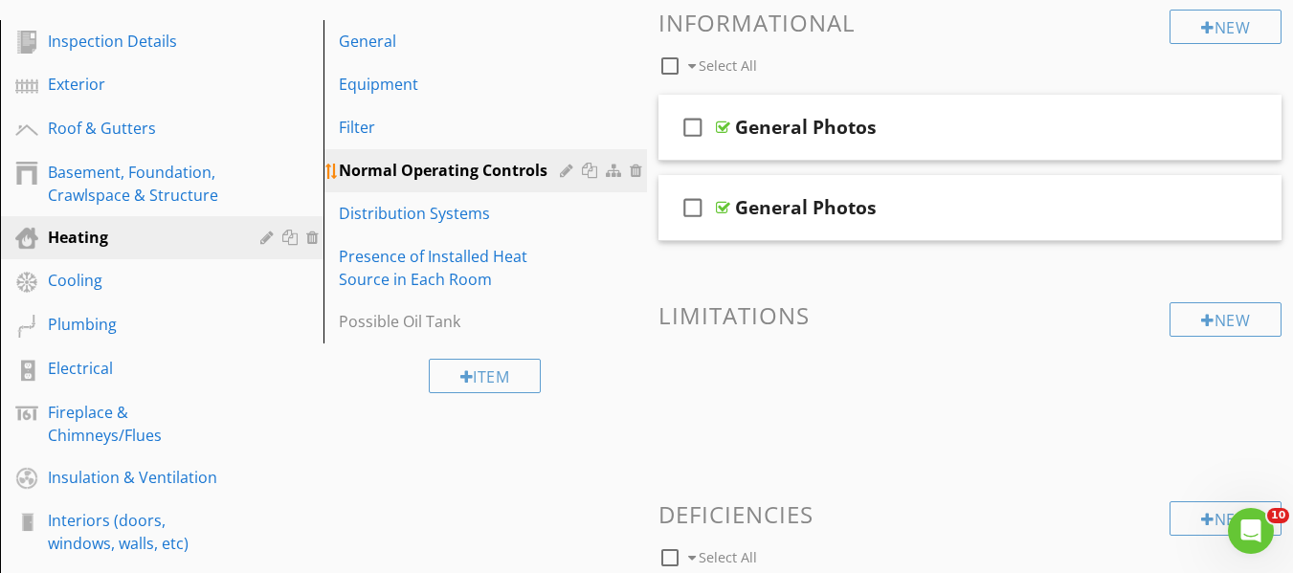
scroll to position [344, 0]
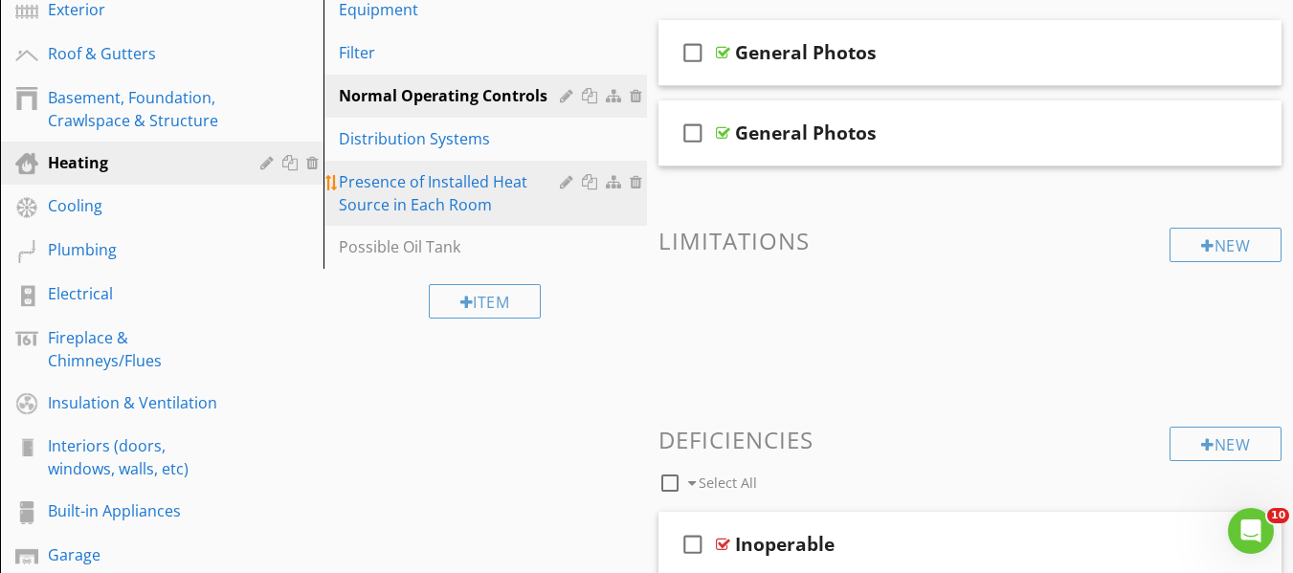
click at [426, 172] on div "Presence of Installed Heat Source in Each Room" at bounding box center [452, 193] width 227 height 46
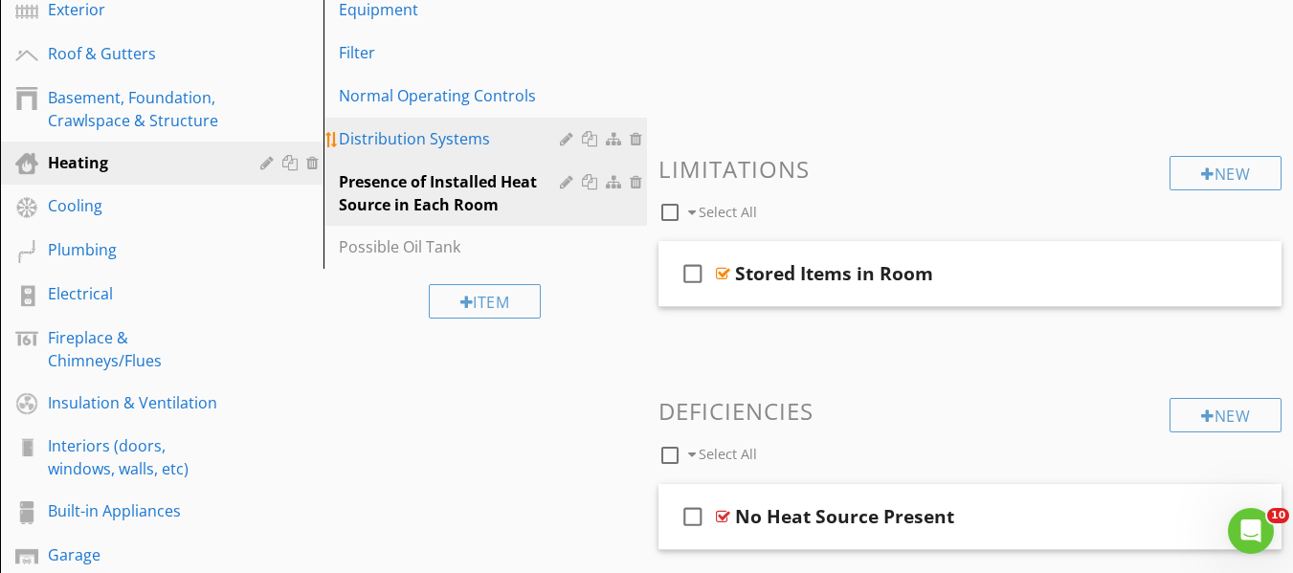
click at [432, 147] on div "Distribution Systems" at bounding box center [452, 138] width 227 height 23
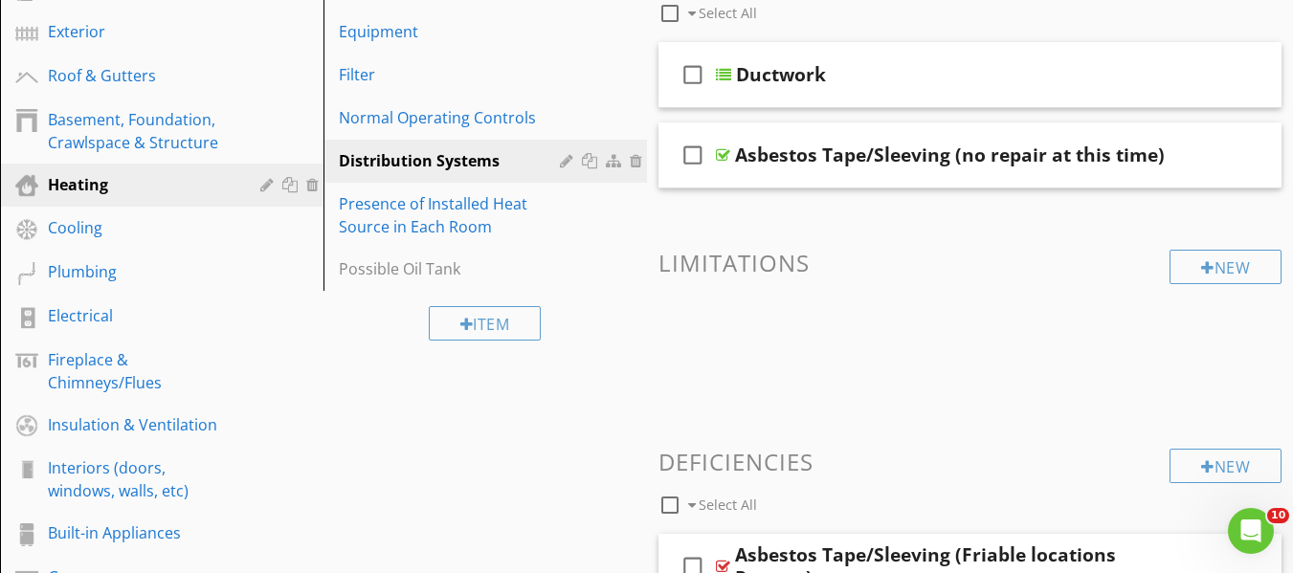
scroll to position [0, 0]
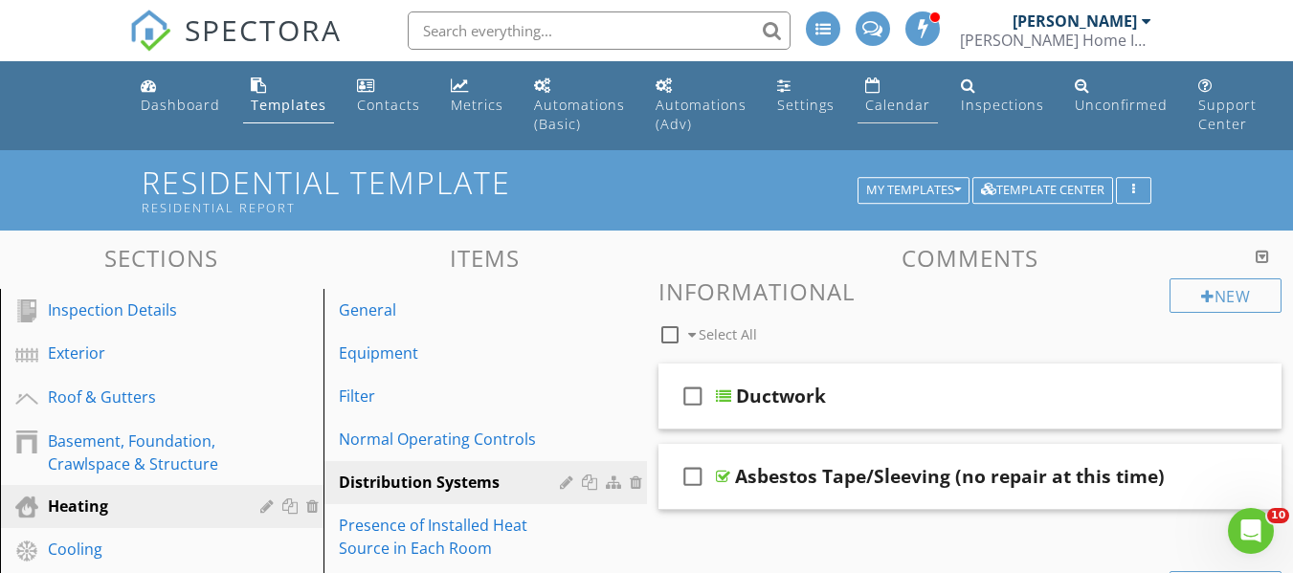
click at [907, 94] on link "Calendar" at bounding box center [898, 96] width 80 height 55
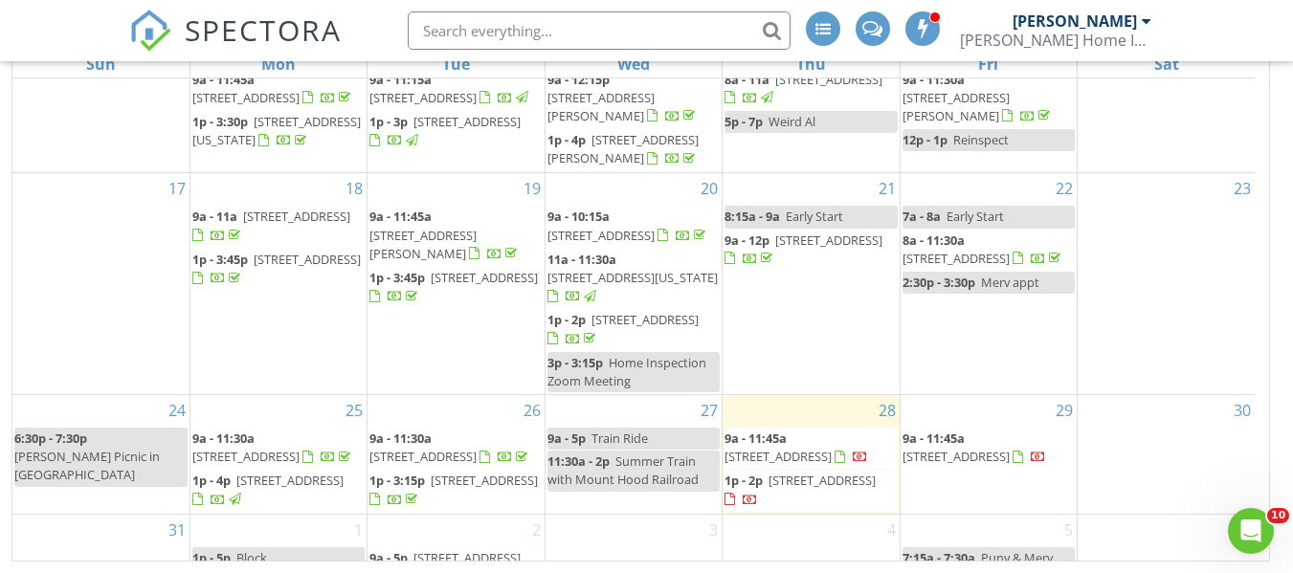
click at [826, 448] on span "[STREET_ADDRESS]" at bounding box center [778, 456] width 107 height 17
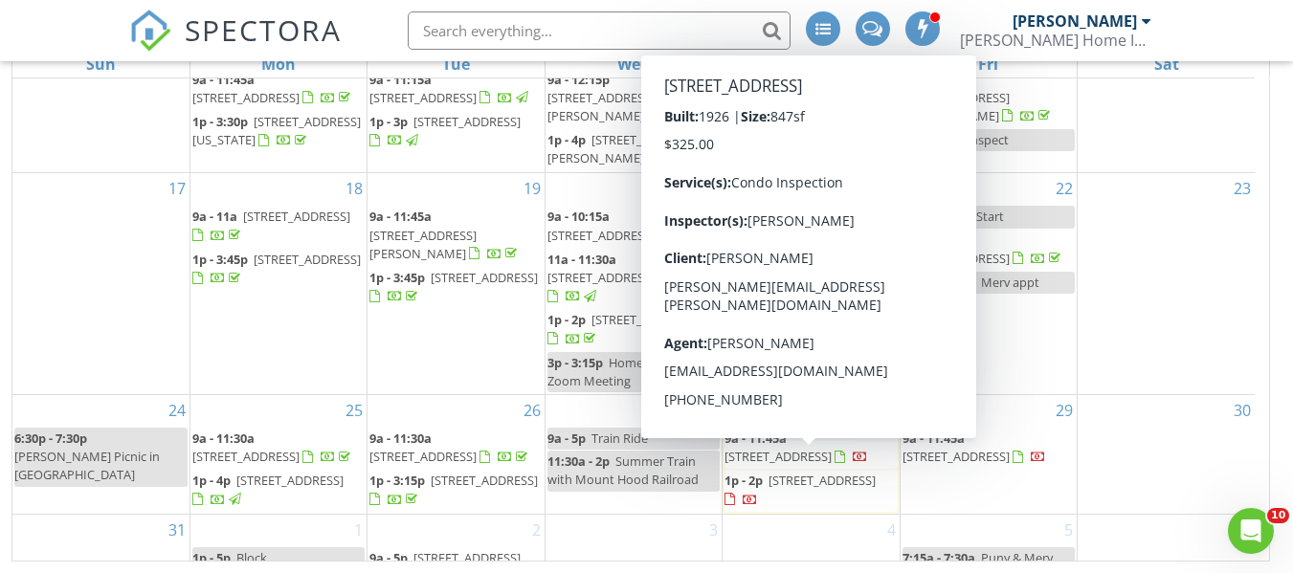
click at [800, 472] on span "1534 NE 24th Ave 8, Portland 97232" at bounding box center [822, 480] width 107 height 17
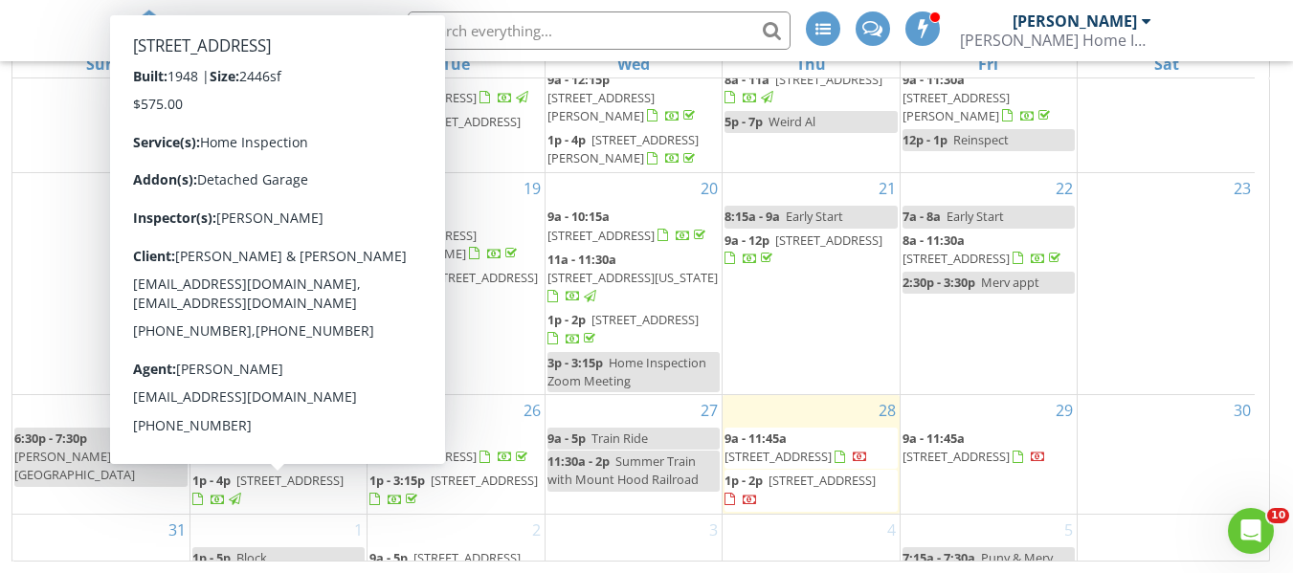
click at [283, 489] on span "4305 SE Crystal Springs Blvd, Portland 97206" at bounding box center [289, 480] width 107 height 17
